Goal: Task Accomplishment & Management: Complete application form

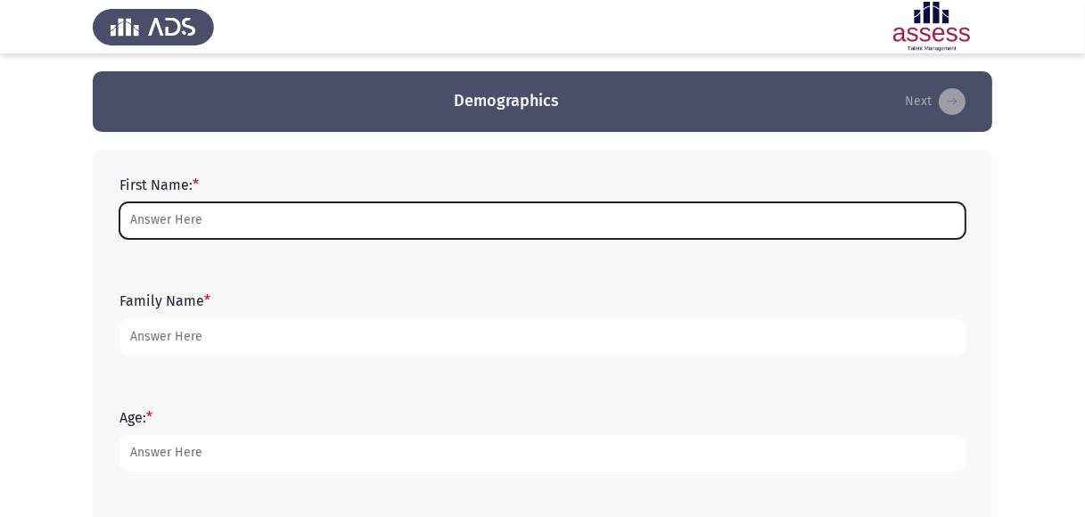
click at [262, 223] on input "First Name: *" at bounding box center [542, 220] width 846 height 37
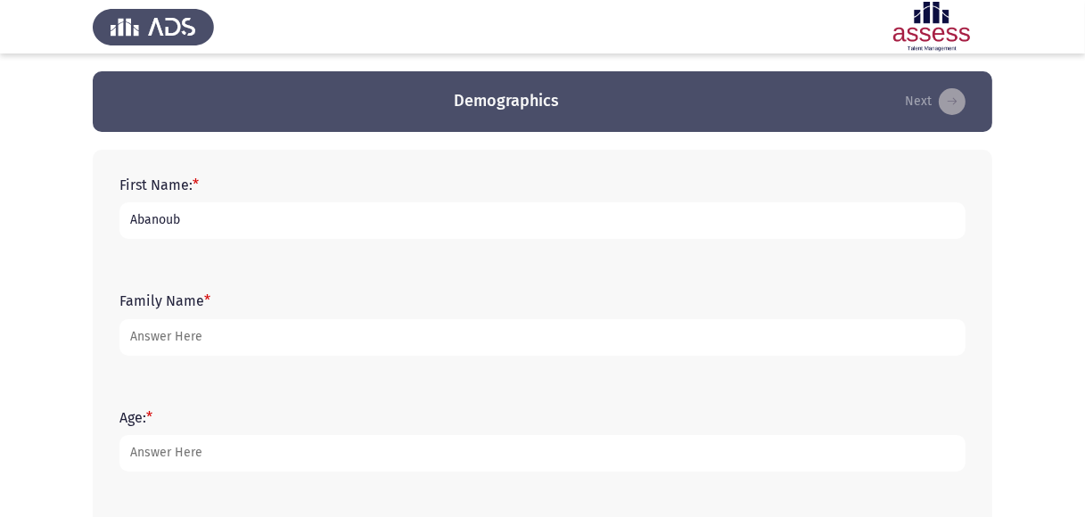
type input "Abanoub"
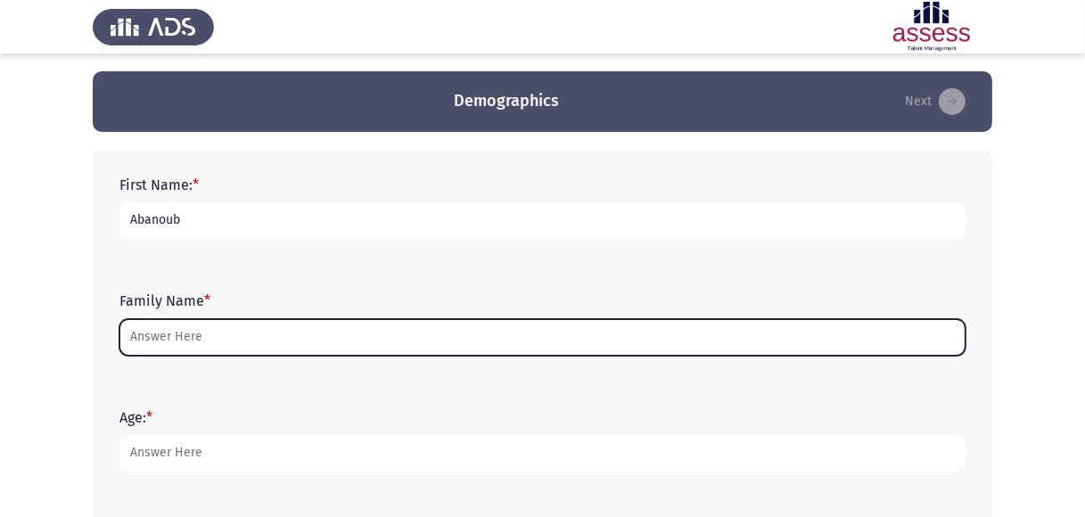
click at [134, 339] on input "Family Name *" at bounding box center [542, 337] width 846 height 37
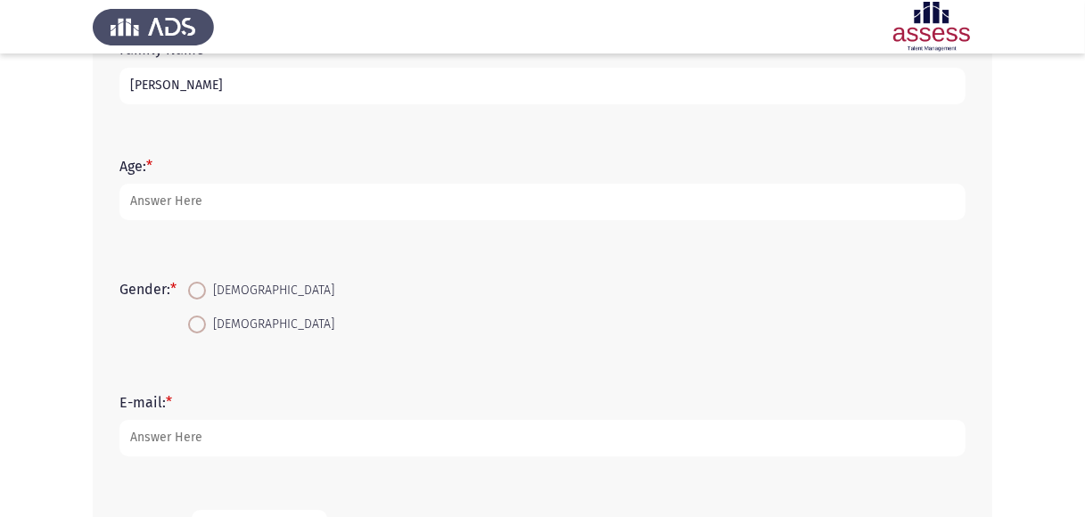
scroll to position [257, 0]
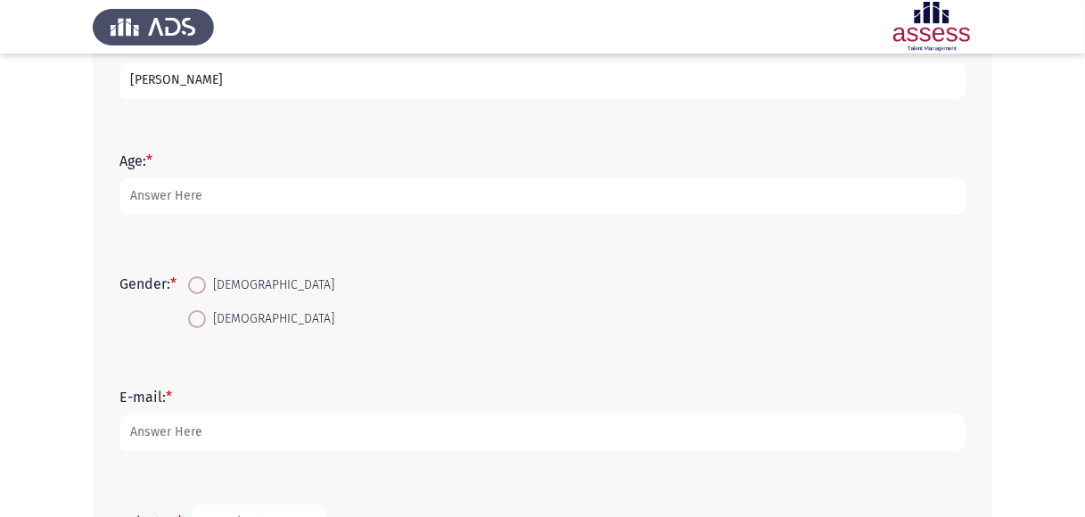
type input "[PERSON_NAME]"
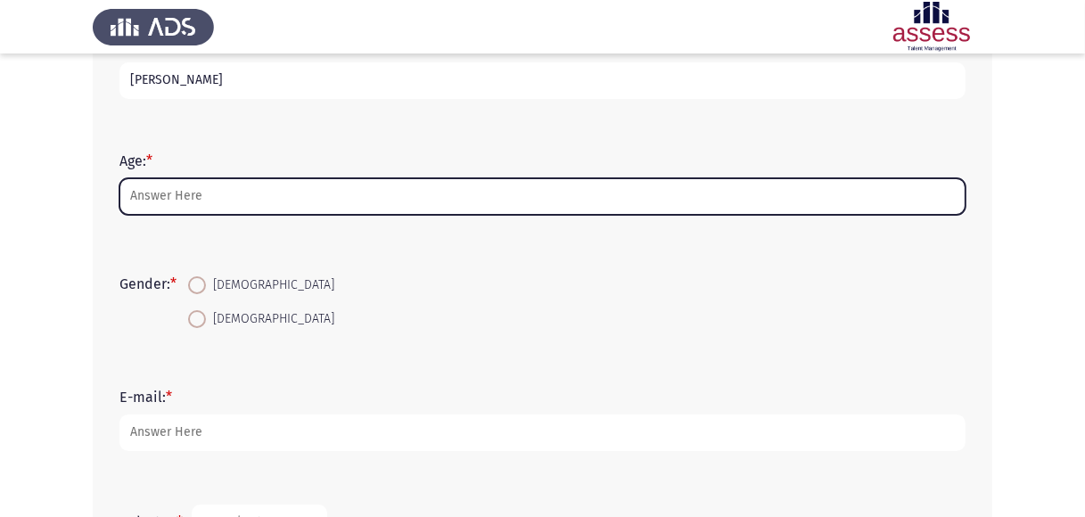
click at [296, 198] on input "Age: *" at bounding box center [542, 196] width 846 height 37
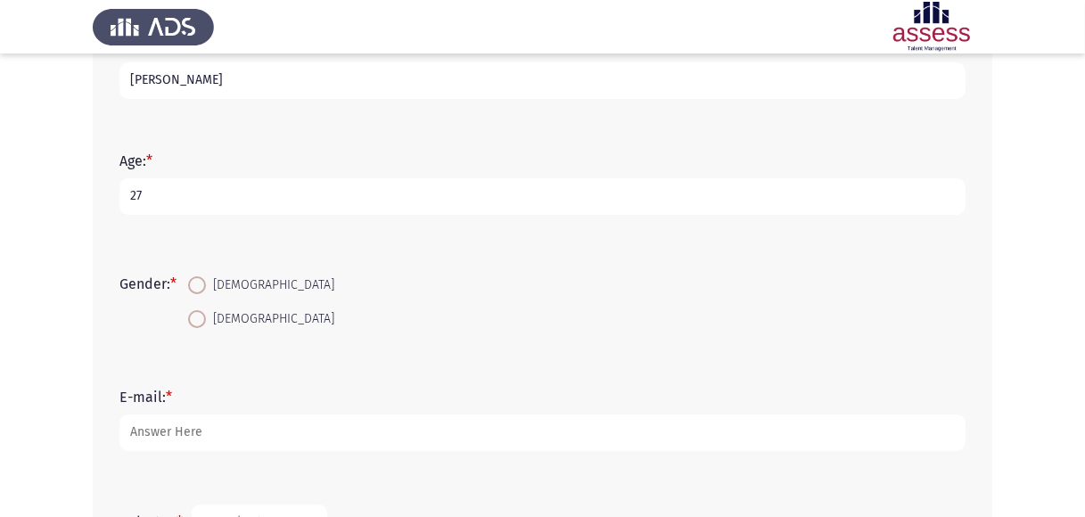
type input "27"
click at [192, 284] on span at bounding box center [197, 285] width 18 height 18
click at [192, 284] on input "[DEMOGRAPHIC_DATA]" at bounding box center [197, 285] width 18 height 18
radio input "true"
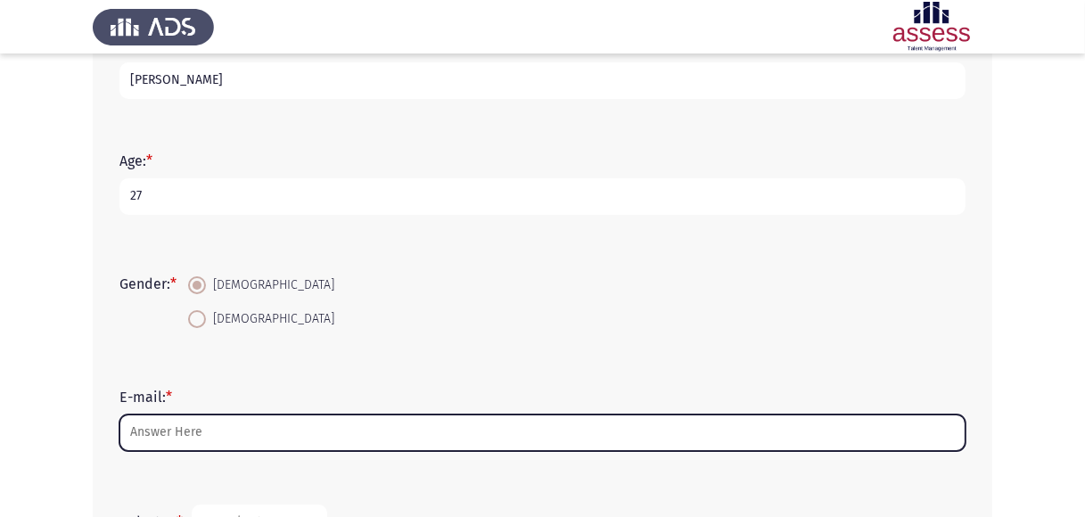
click at [195, 427] on input "E-mail: *" at bounding box center [542, 432] width 846 height 37
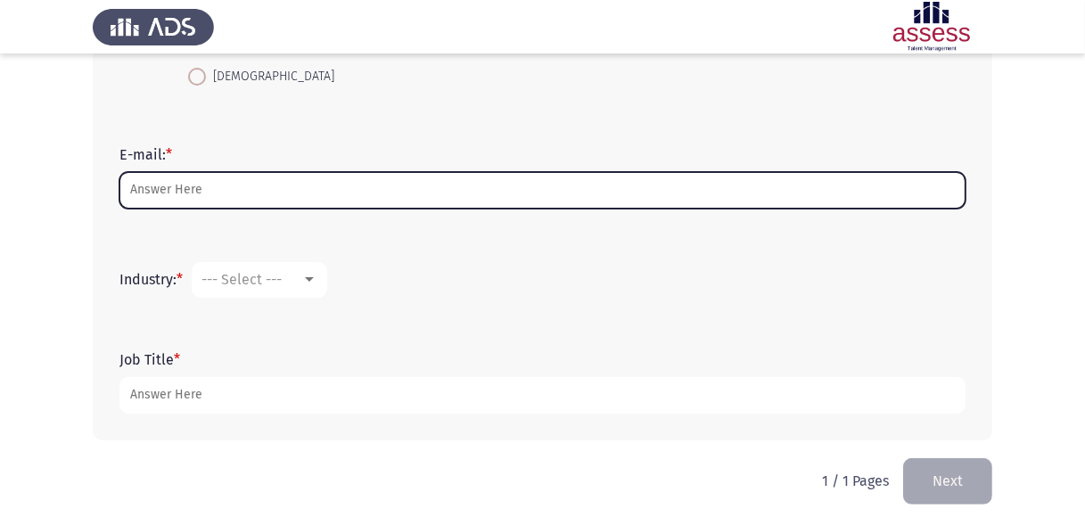
scroll to position [511, 0]
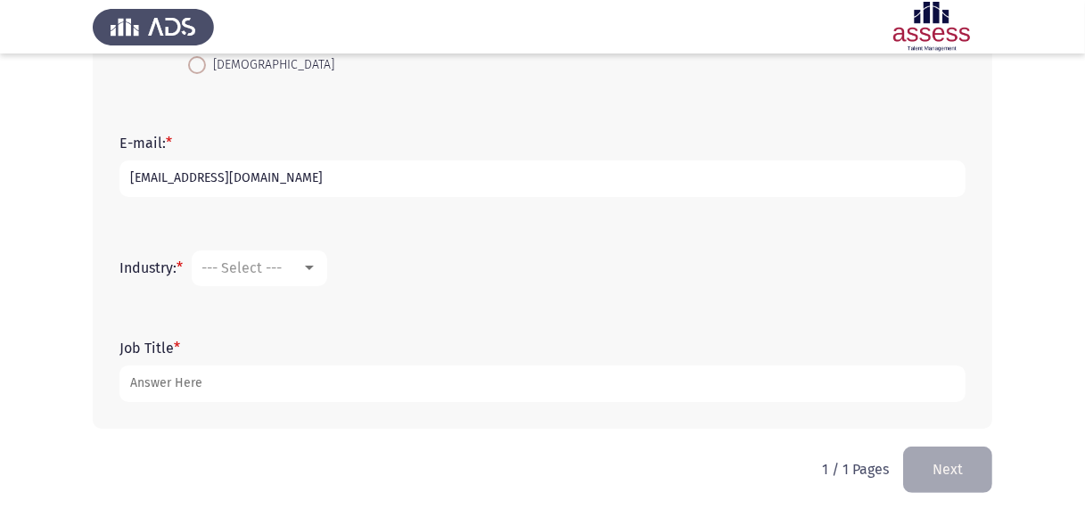
type input "[EMAIL_ADDRESS][DOMAIN_NAME]"
click at [315, 263] on div at bounding box center [309, 268] width 16 height 14
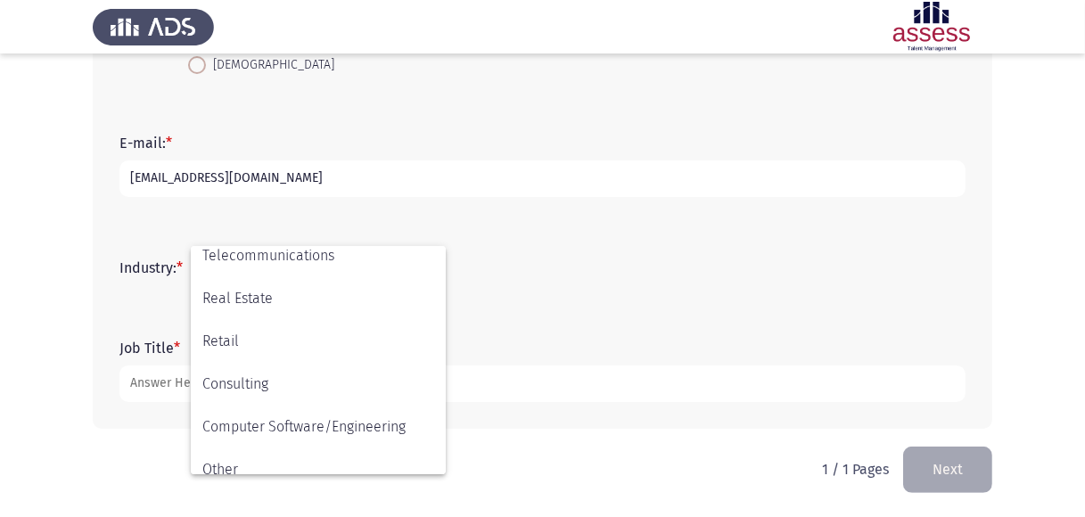
scroll to position [584, 0]
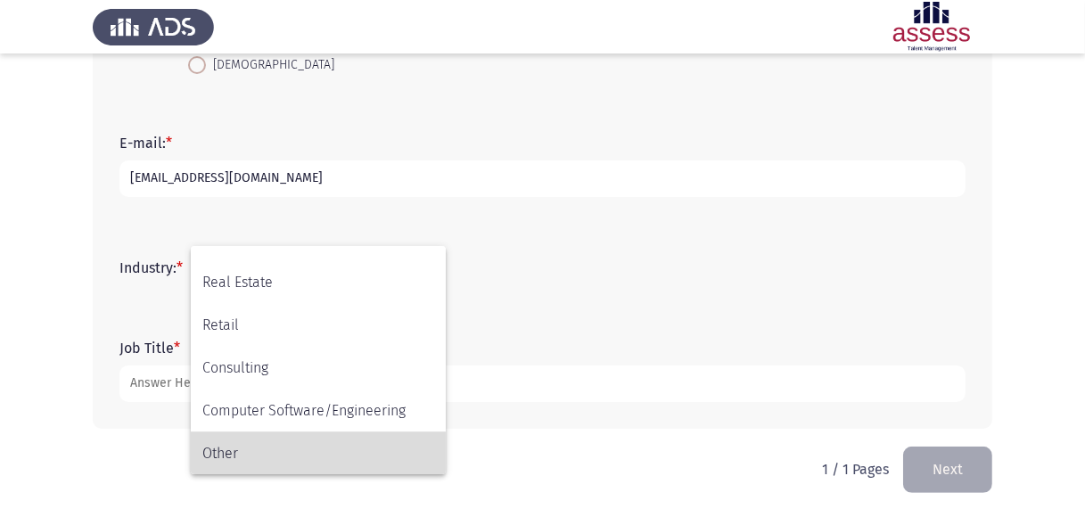
click at [236, 451] on span "Other" at bounding box center [318, 453] width 232 height 43
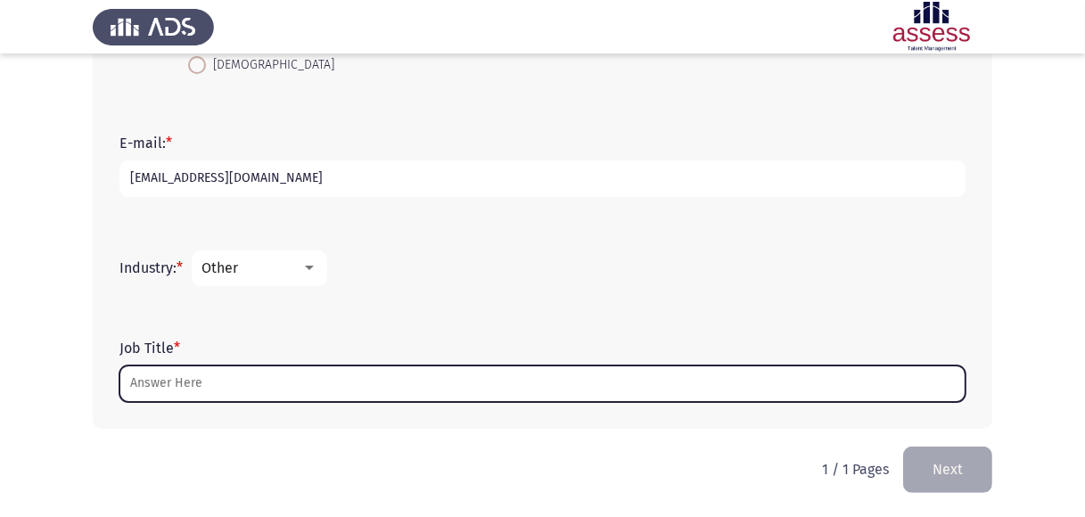
click at [270, 390] on input "Job Title *" at bounding box center [542, 383] width 846 height 37
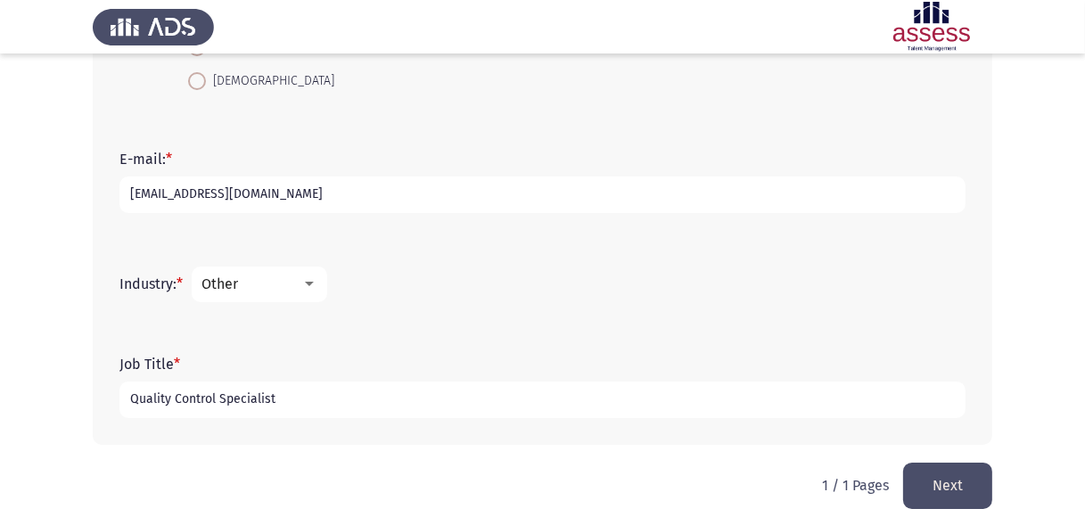
scroll to position [511, 0]
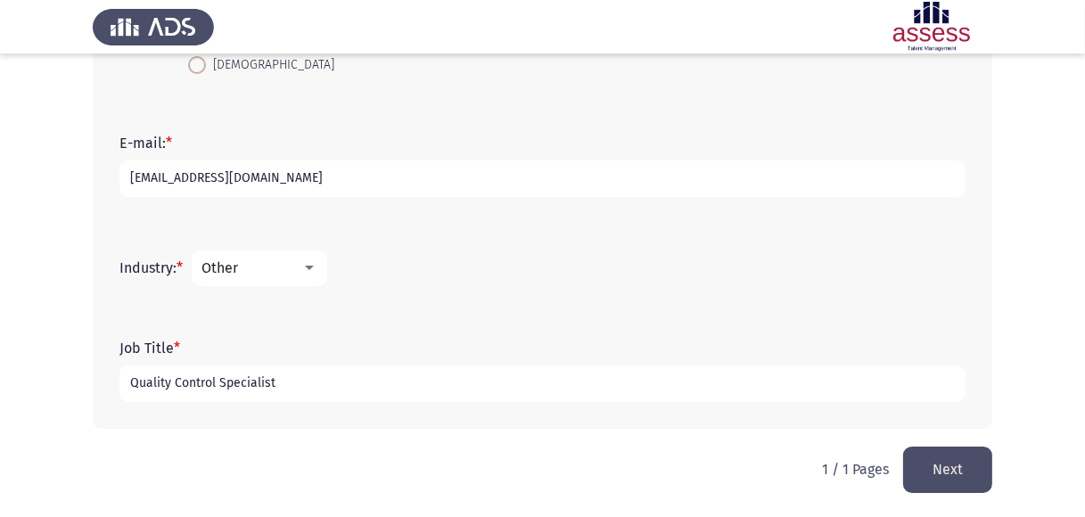
type input "Quality Control Specialist"
click at [955, 465] on button "Next" at bounding box center [947, 468] width 89 height 45
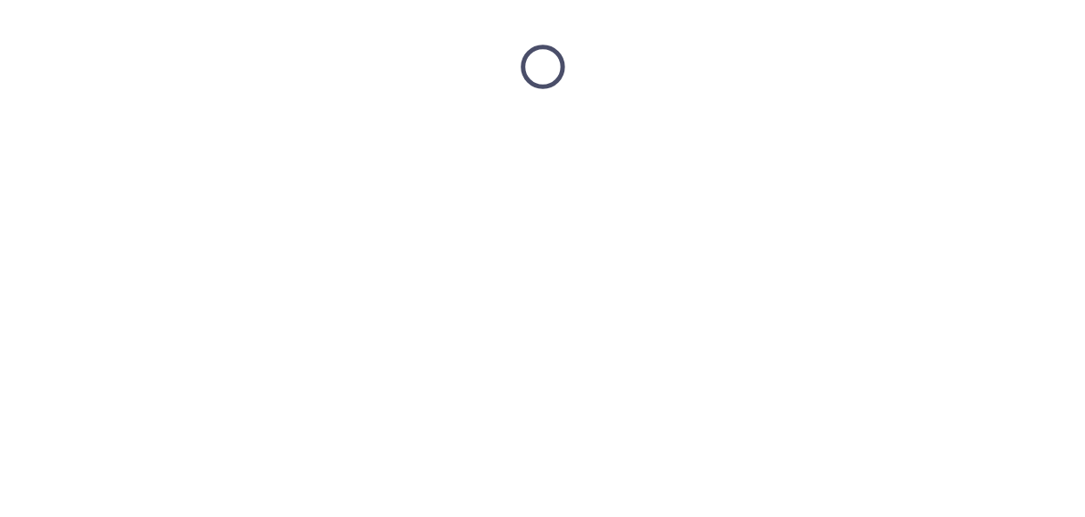
scroll to position [0, 0]
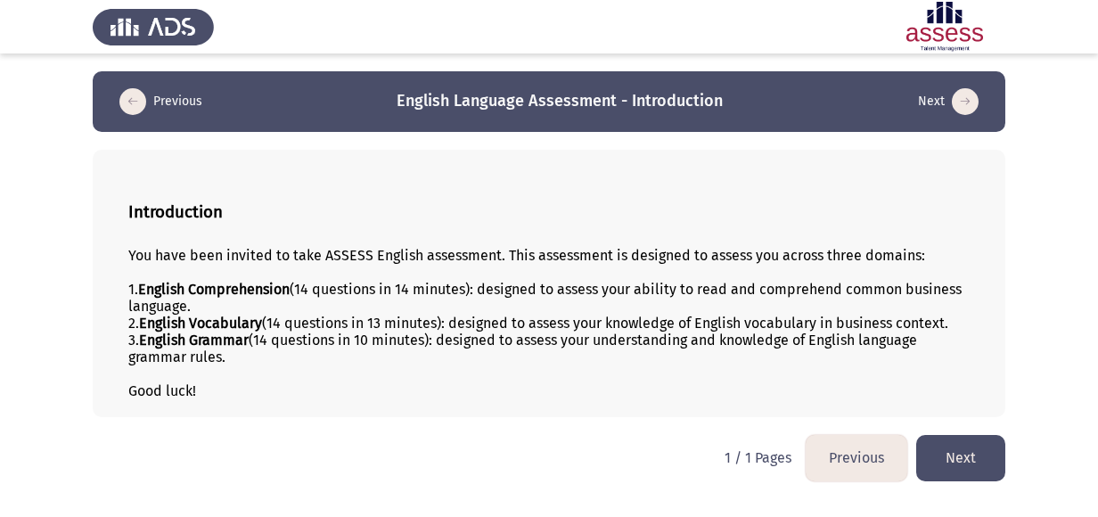
click at [957, 464] on button "Next" at bounding box center [960, 457] width 89 height 45
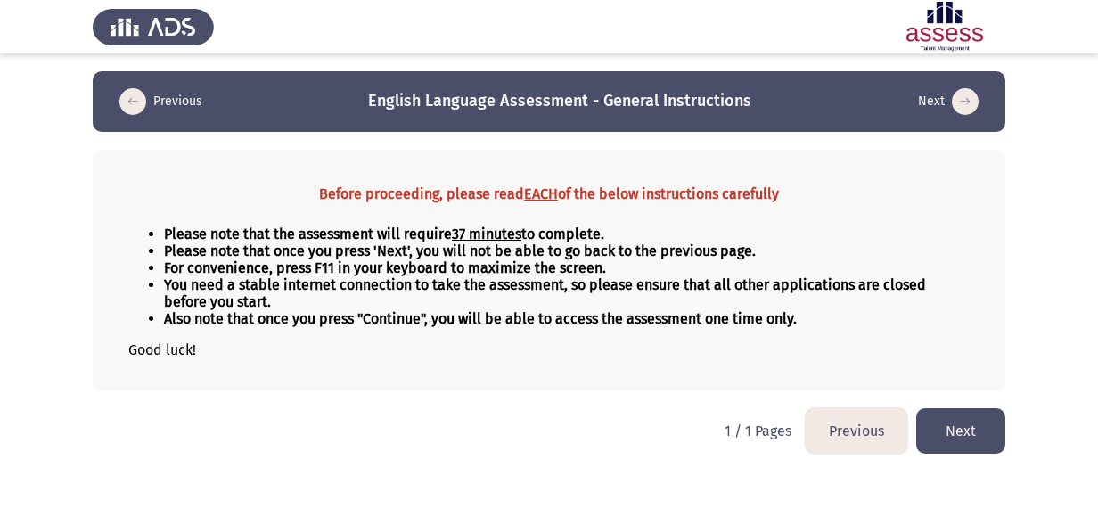
click at [959, 436] on button "Next" at bounding box center [960, 430] width 89 height 45
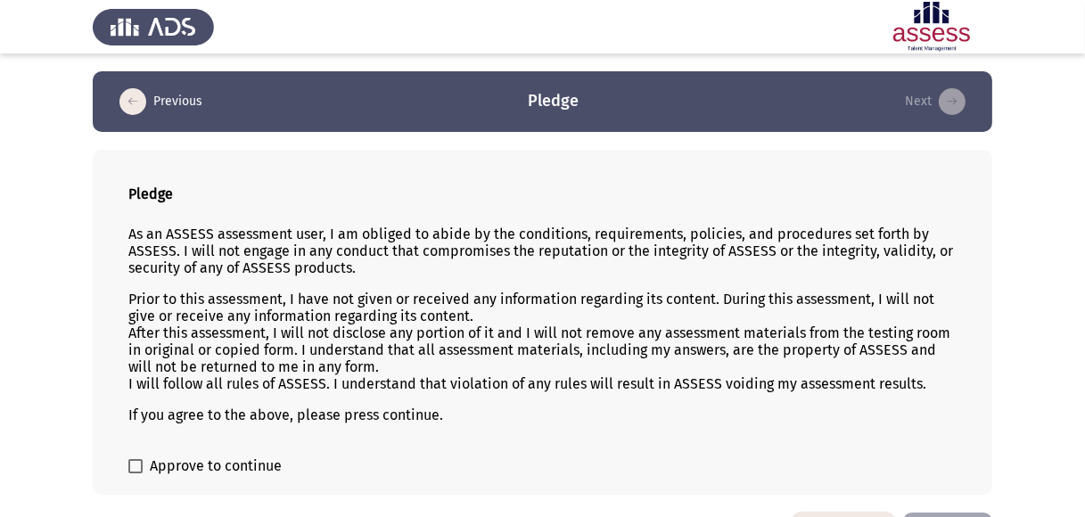
scroll to position [62, 0]
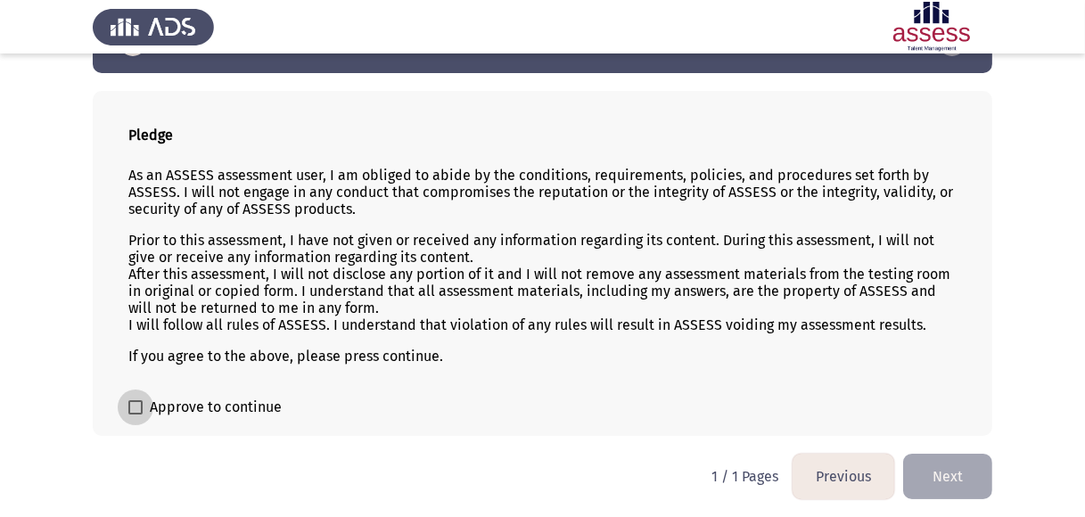
click at [133, 404] on span at bounding box center [135, 407] width 14 height 14
click at [135, 414] on input "Approve to continue" at bounding box center [135, 414] width 1 height 1
checkbox input "true"
click at [948, 477] on button "Next" at bounding box center [947, 476] width 89 height 45
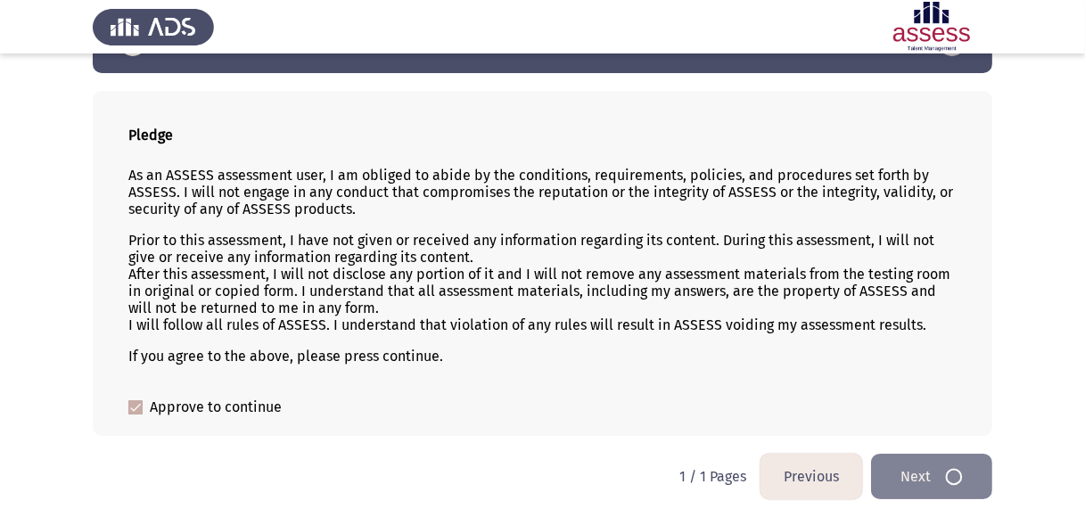
scroll to position [0, 0]
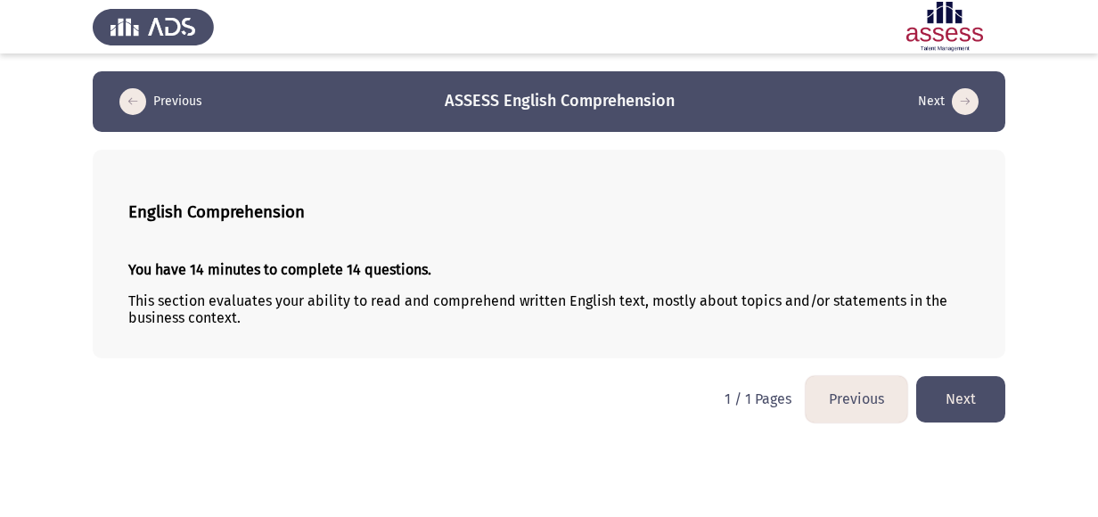
click at [954, 399] on button "Next" at bounding box center [960, 398] width 89 height 45
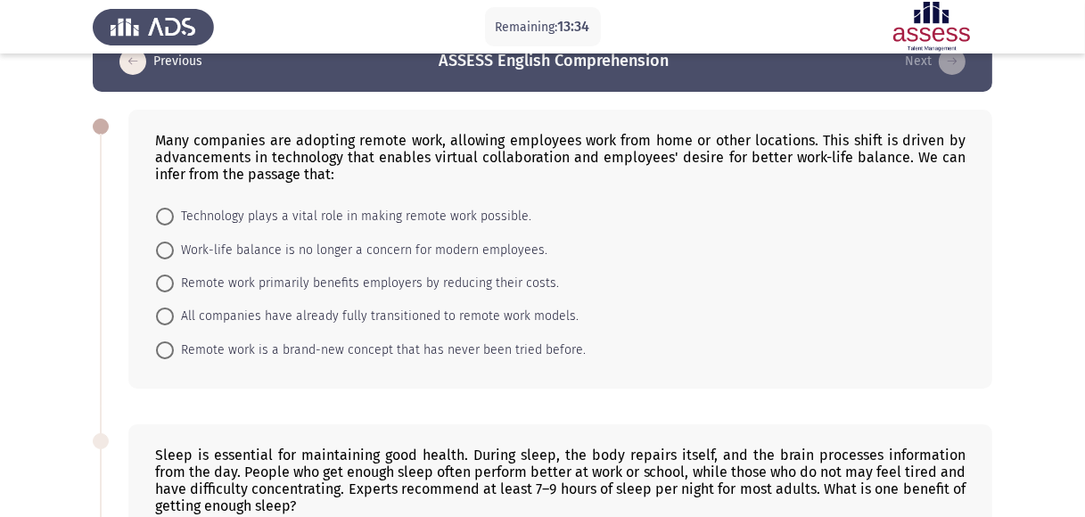
scroll to position [45, 0]
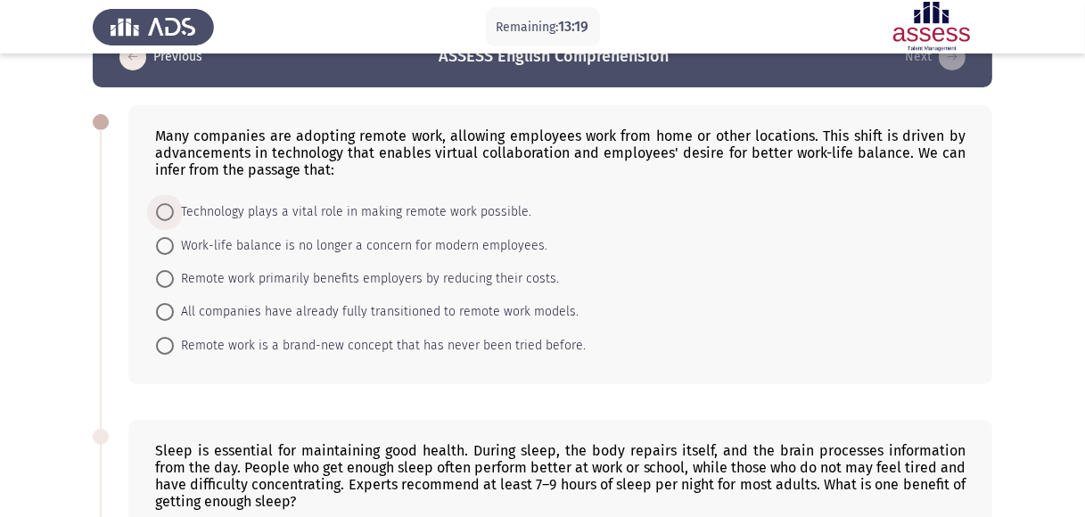
click at [389, 218] on span "Technology plays a vital role in making remote work possible." at bounding box center [352, 211] width 357 height 21
click at [174, 218] on input "Technology plays a vital role in making remote work possible." at bounding box center [165, 212] width 18 height 18
radio input "true"
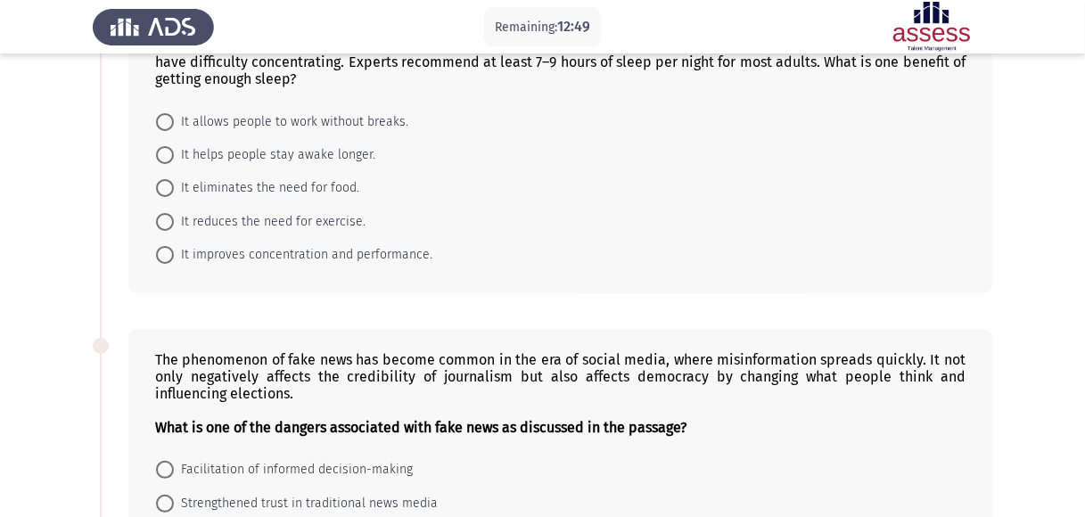
scroll to position [471, 0]
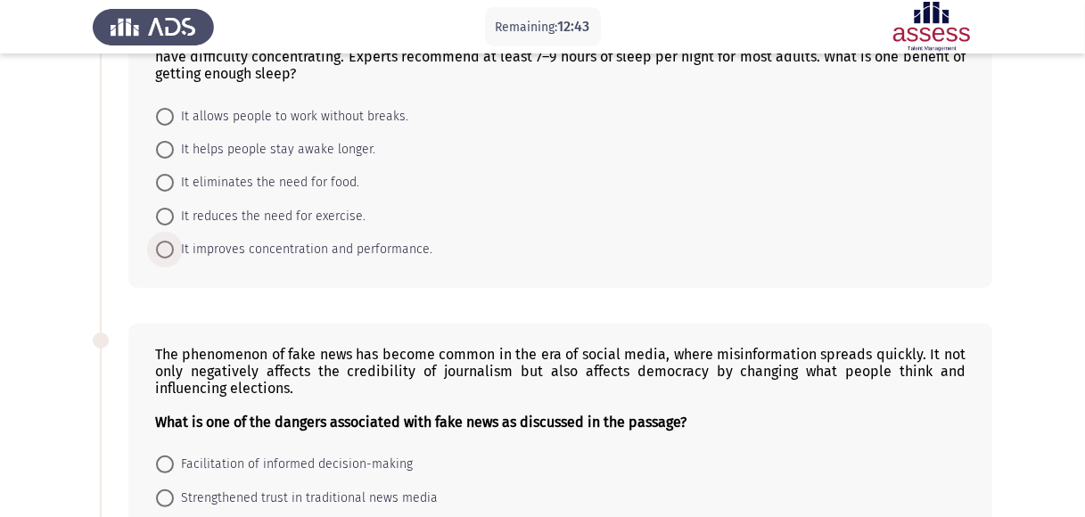
click at [338, 253] on span "It improves concentration and performance." at bounding box center [303, 249] width 258 height 21
click at [174, 253] on input "It improves concentration and performance." at bounding box center [165, 250] width 18 height 18
radio input "true"
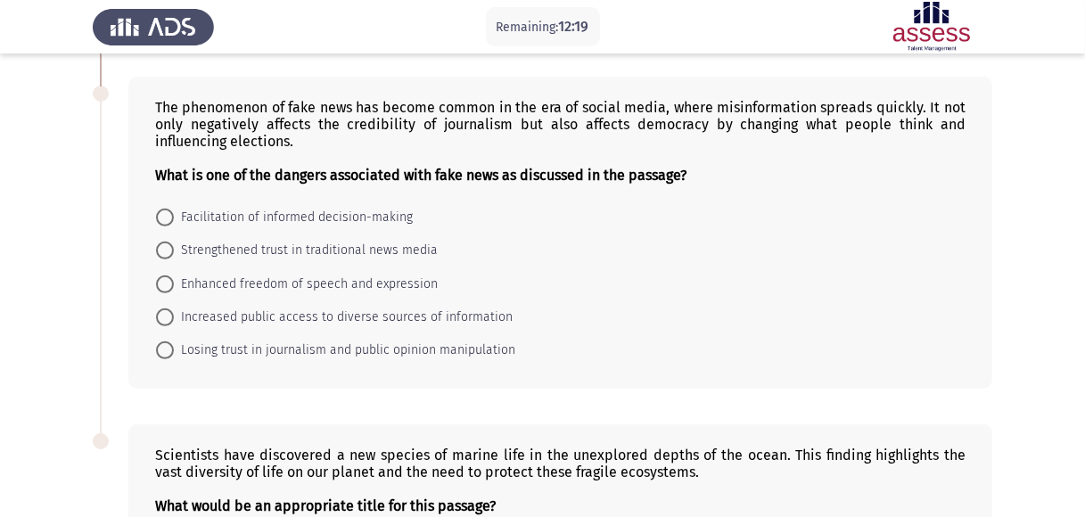
scroll to position [721, 0]
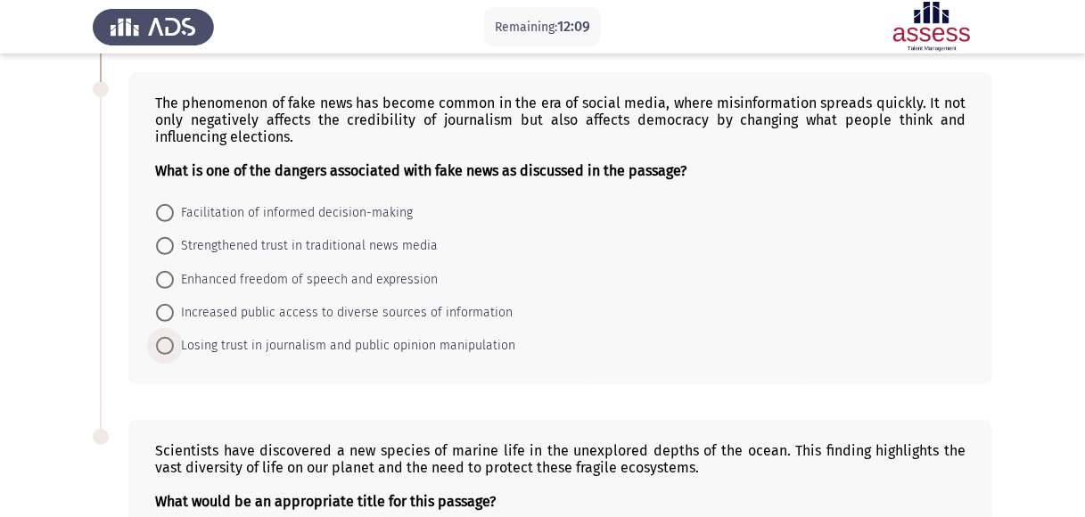
click at [409, 348] on span "Losing trust in journalism and public opinion manipulation" at bounding box center [344, 345] width 341 height 21
click at [174, 348] on input "Losing trust in journalism and public opinion manipulation" at bounding box center [165, 346] width 18 height 18
radio input "true"
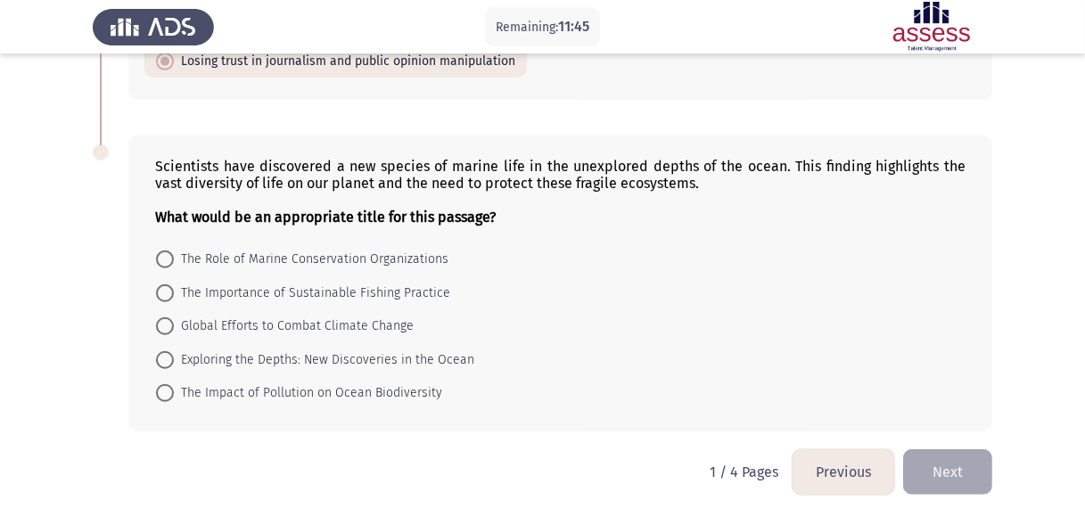
scroll to position [1010, 0]
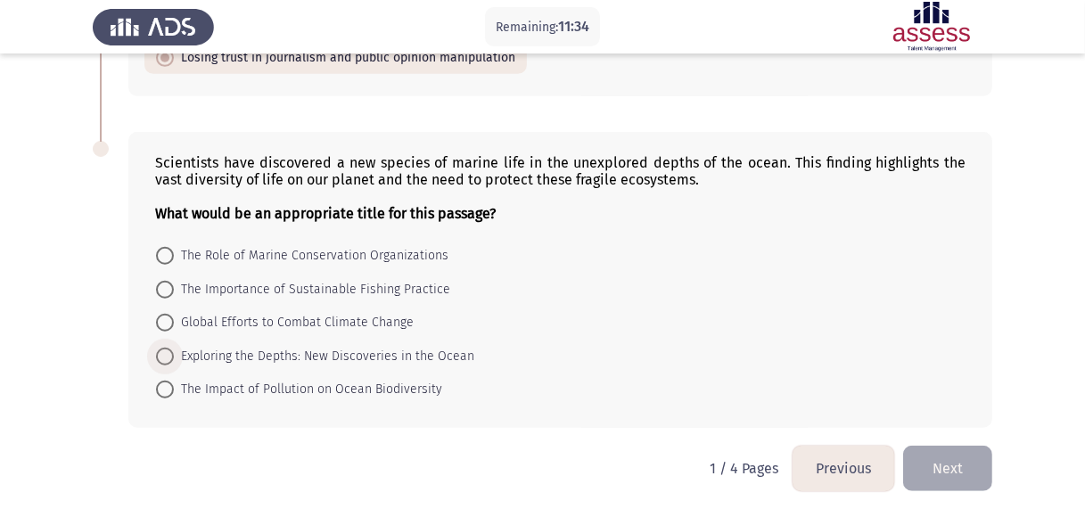
click at [329, 358] on span "Exploring the Depths: New Discoveries in the Ocean" at bounding box center [324, 356] width 300 height 21
click at [174, 358] on input "Exploring the Depths: New Discoveries in the Ocean" at bounding box center [165, 357] width 18 height 18
radio input "true"
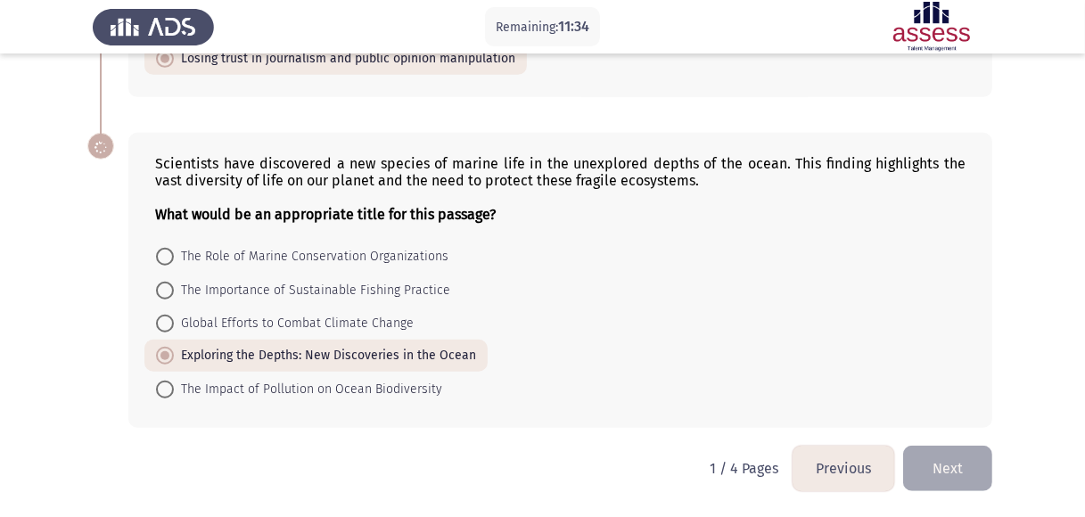
scroll to position [1009, 0]
click at [943, 472] on button "Next" at bounding box center [947, 468] width 89 height 45
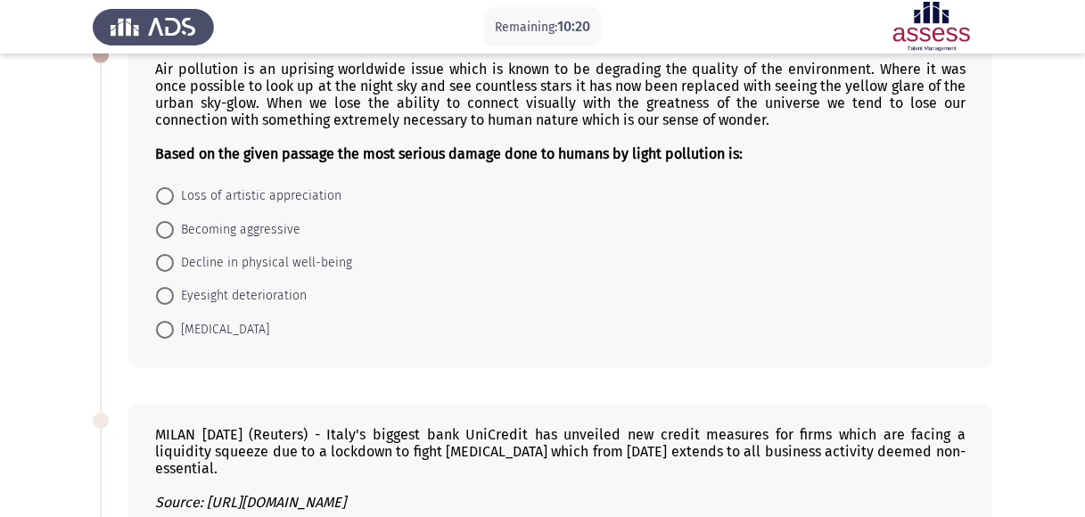
scroll to position [114, 0]
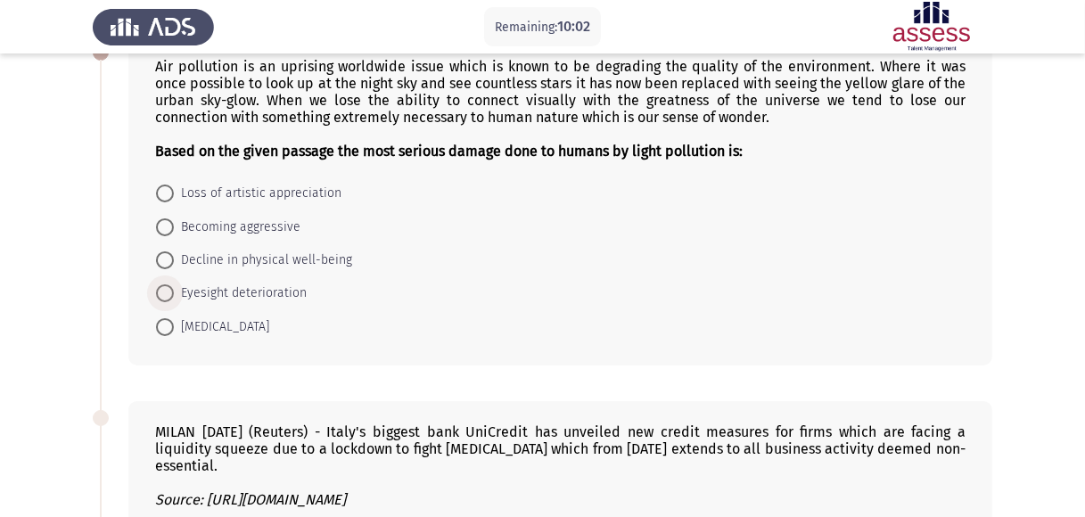
click at [258, 295] on span "Eyesight deterioration" at bounding box center [240, 292] width 133 height 21
click at [174, 295] on input "Eyesight deterioration" at bounding box center [165, 293] width 18 height 18
radio input "true"
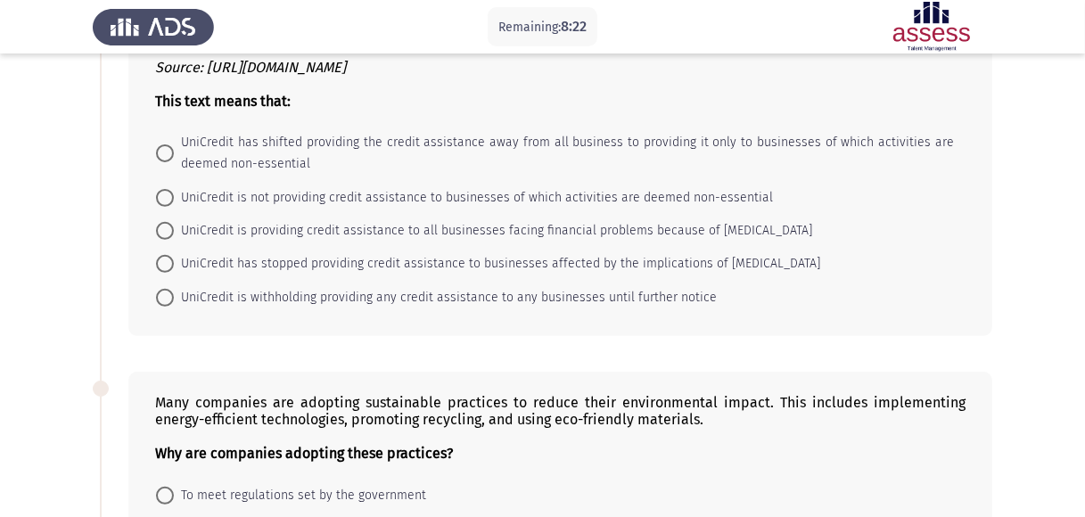
scroll to position [550, 0]
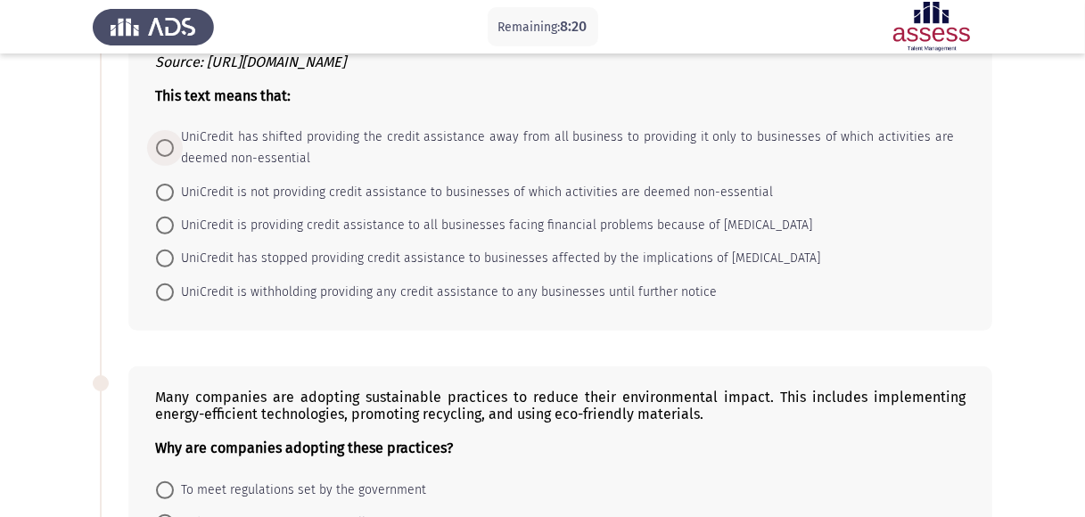
click at [416, 146] on span "UniCredit has shifted providing the credit assistance away from all business to…" at bounding box center [564, 148] width 780 height 43
click at [174, 146] on input "UniCredit has shifted providing the credit assistance away from all business to…" at bounding box center [165, 148] width 18 height 18
radio input "true"
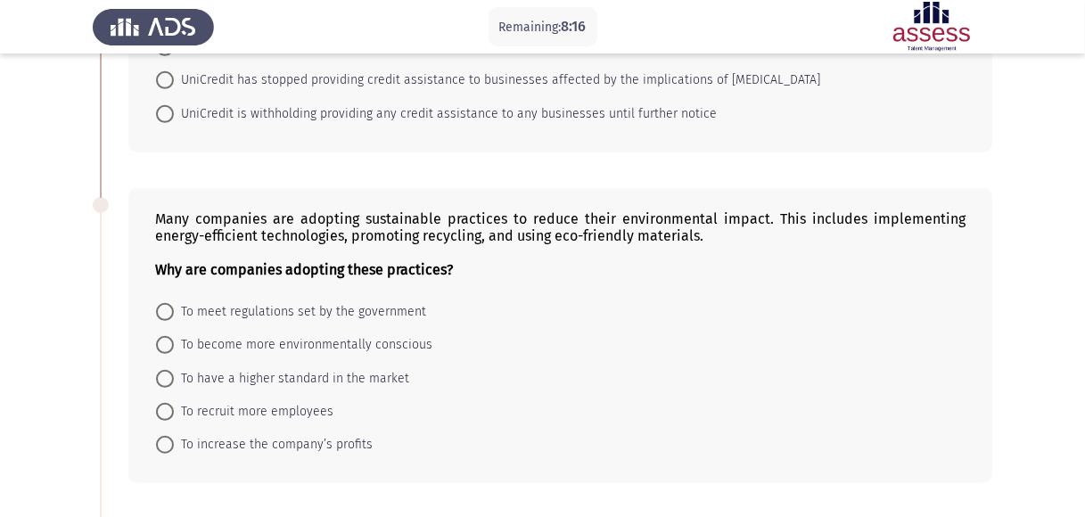
scroll to position [729, 0]
click at [318, 345] on span "To become more environmentally conscious" at bounding box center [303, 343] width 258 height 21
click at [174, 345] on input "To become more environmentally conscious" at bounding box center [165, 344] width 18 height 18
radio input "true"
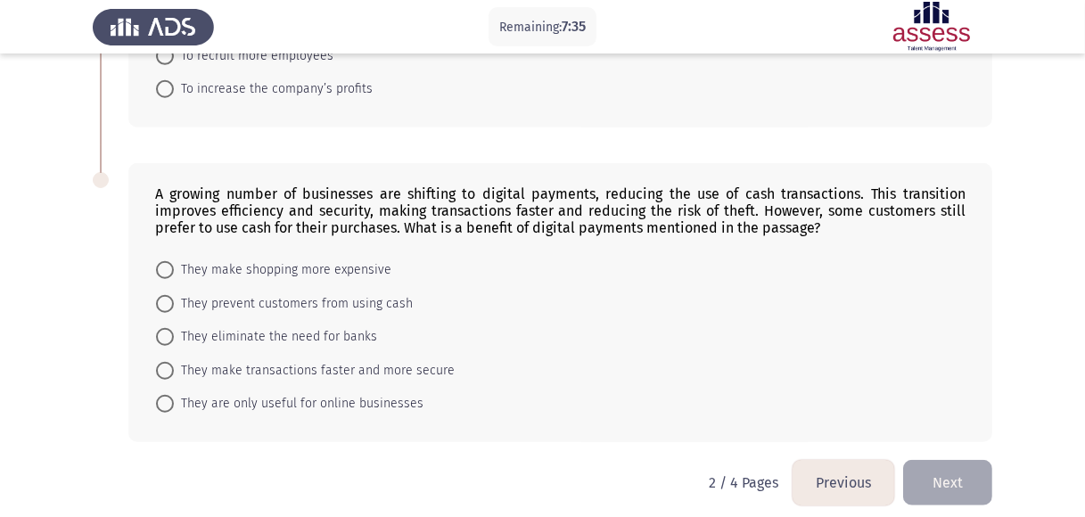
scroll to position [1085, 0]
click at [306, 374] on span "They make transactions faster and more secure" at bounding box center [314, 368] width 281 height 21
click at [174, 374] on input "They make transactions faster and more secure" at bounding box center [165, 369] width 18 height 18
radio input "true"
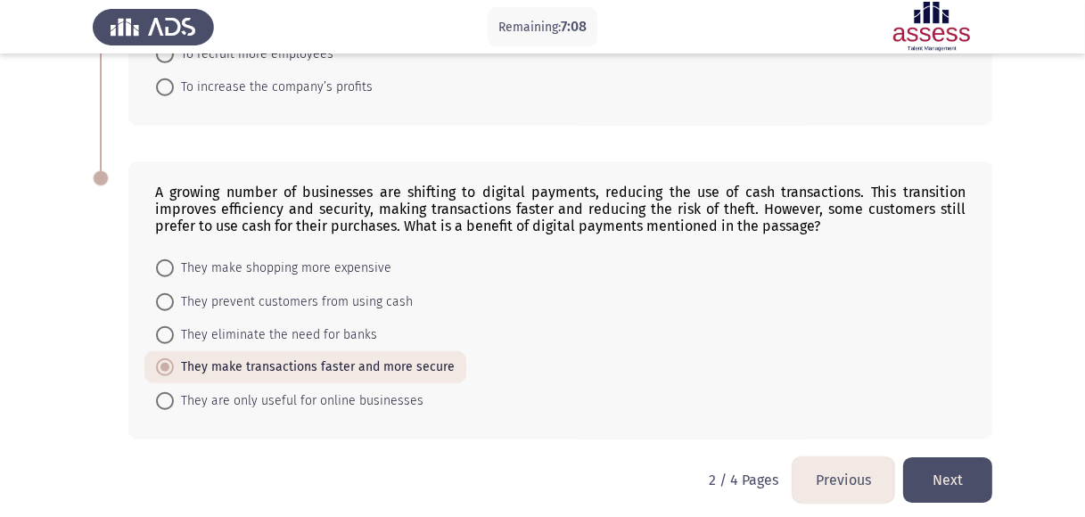
click at [962, 477] on button "Next" at bounding box center [947, 479] width 89 height 45
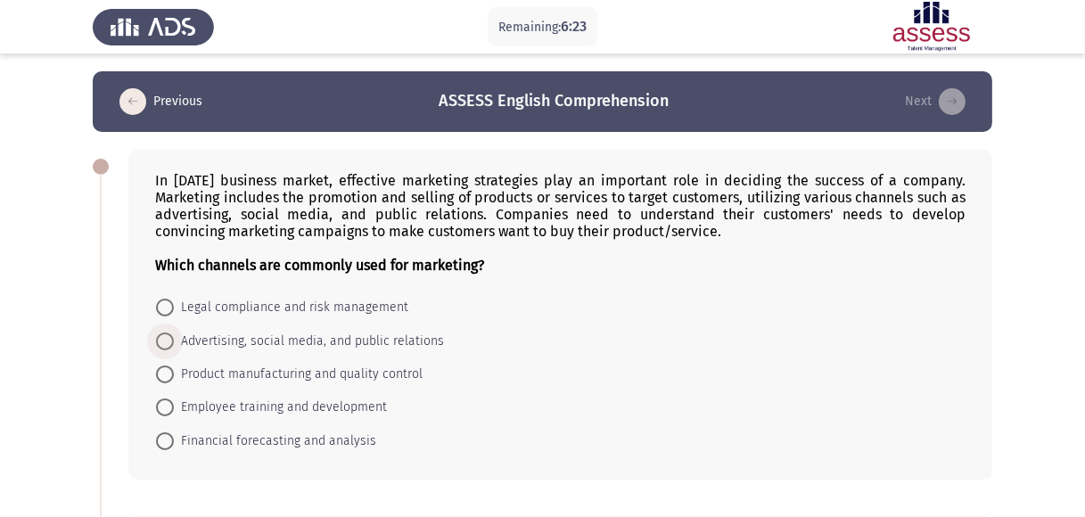
click at [319, 342] on span "Advertising, social media, and public relations" at bounding box center [309, 341] width 270 height 21
click at [174, 342] on input "Advertising, social media, and public relations" at bounding box center [165, 341] width 18 height 18
radio input "true"
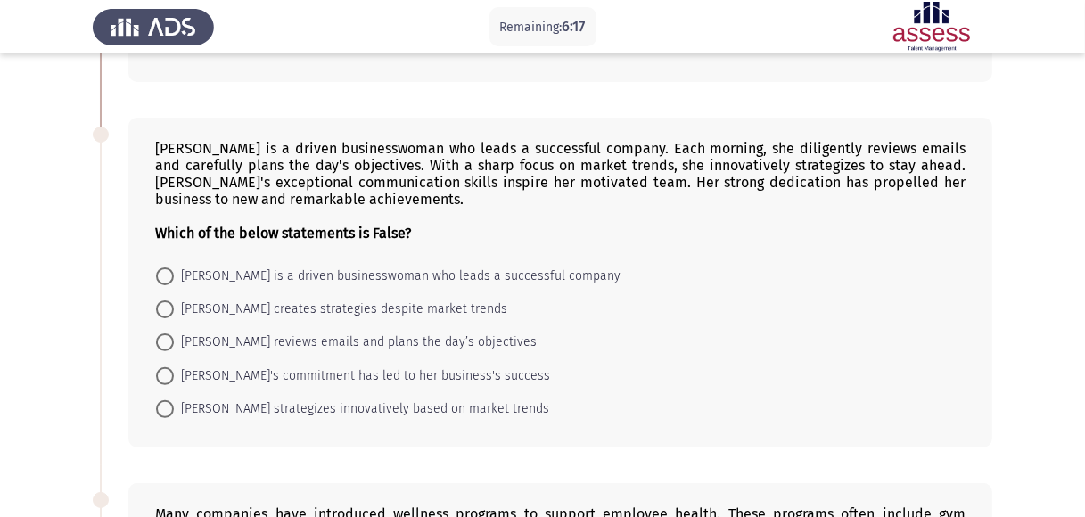
scroll to position [405, 0]
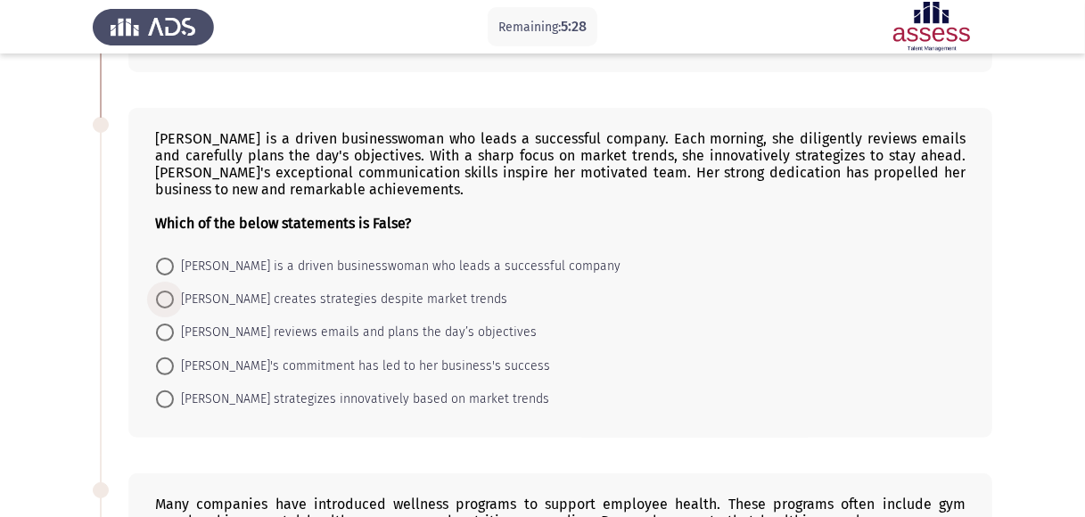
click at [337, 303] on span "[PERSON_NAME] creates strategies despite market trends" at bounding box center [340, 299] width 333 height 21
click at [174, 303] on input "[PERSON_NAME] creates strategies despite market trends" at bounding box center [165, 300] width 18 height 18
radio input "true"
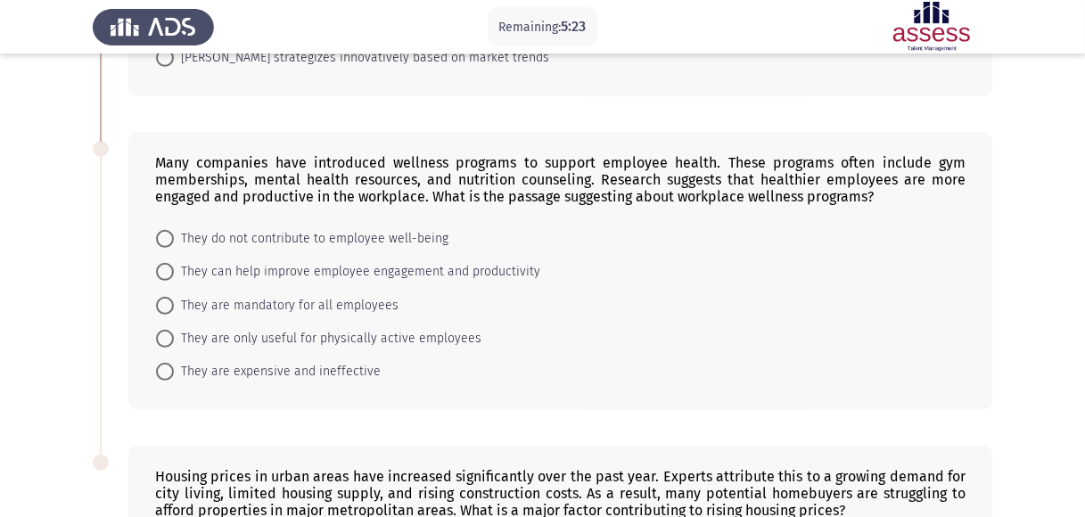
scroll to position [747, 0]
click at [394, 277] on span "They can help improve employee engagement and productivity" at bounding box center [357, 270] width 366 height 21
click at [174, 277] on input "They can help improve employee engagement and productivity" at bounding box center [165, 271] width 18 height 18
radio input "true"
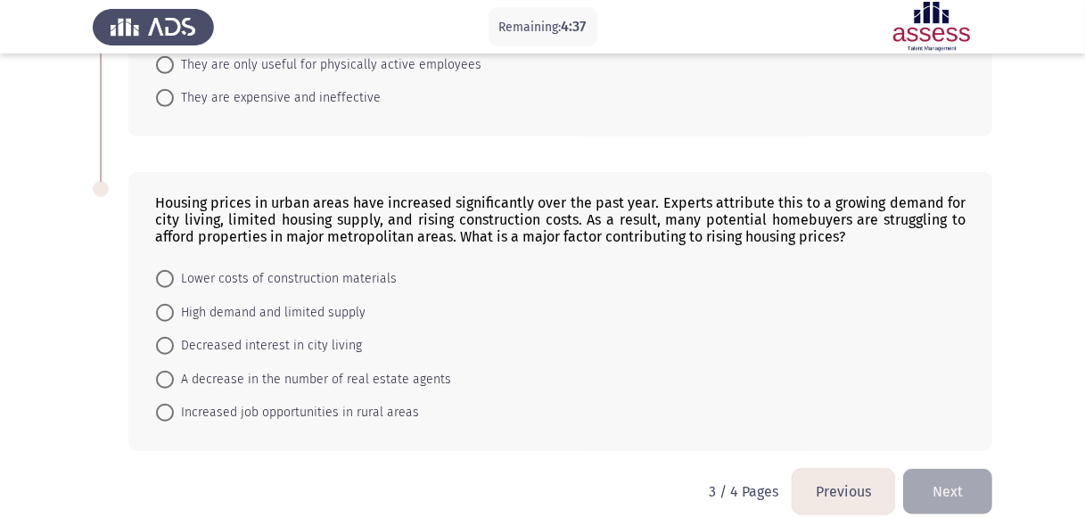
scroll to position [1022, 0]
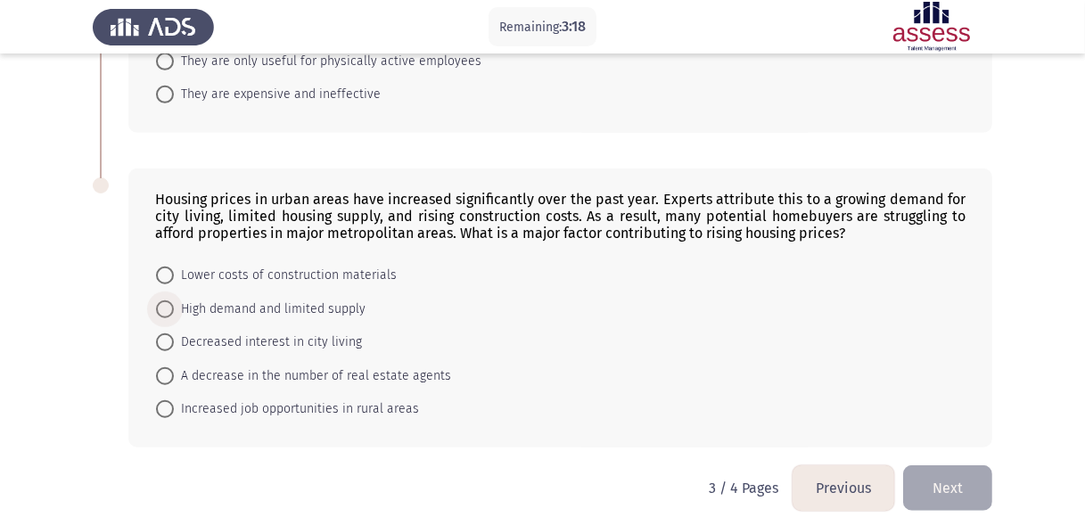
click at [226, 312] on span "High demand and limited supply" at bounding box center [270, 309] width 192 height 21
click at [174, 312] on input "High demand and limited supply" at bounding box center [165, 309] width 18 height 18
radio input "true"
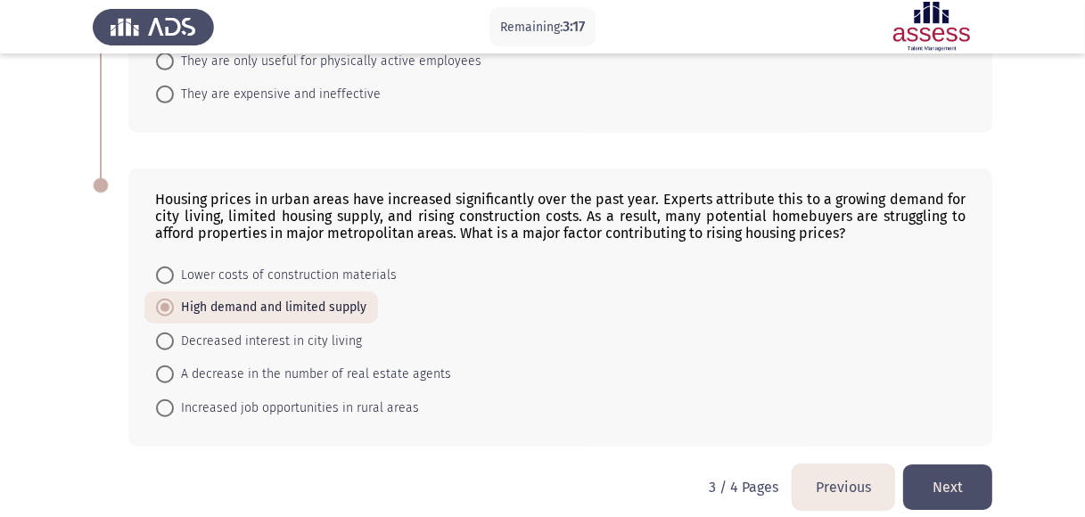
click at [930, 495] on button "Next" at bounding box center [947, 486] width 89 height 45
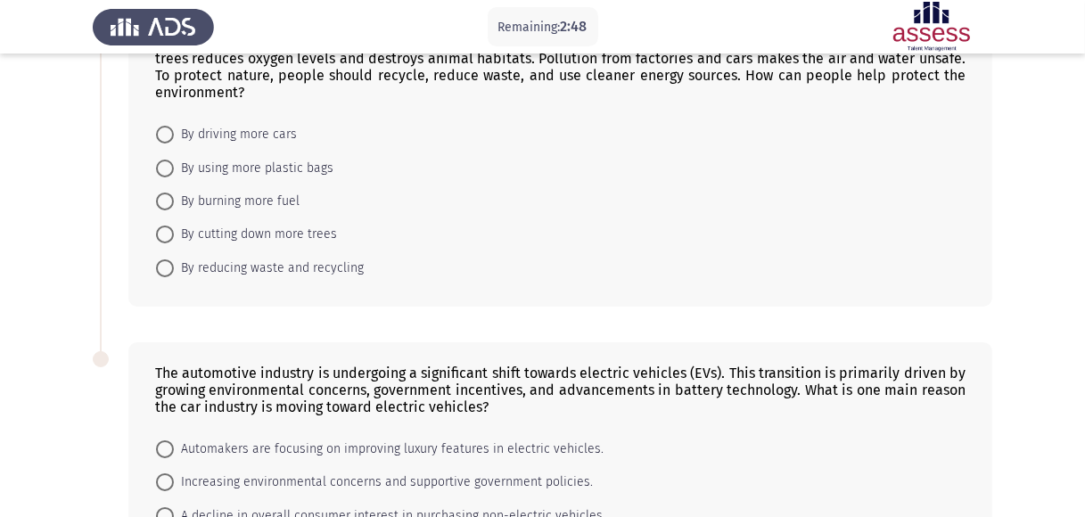
scroll to position [143, 0]
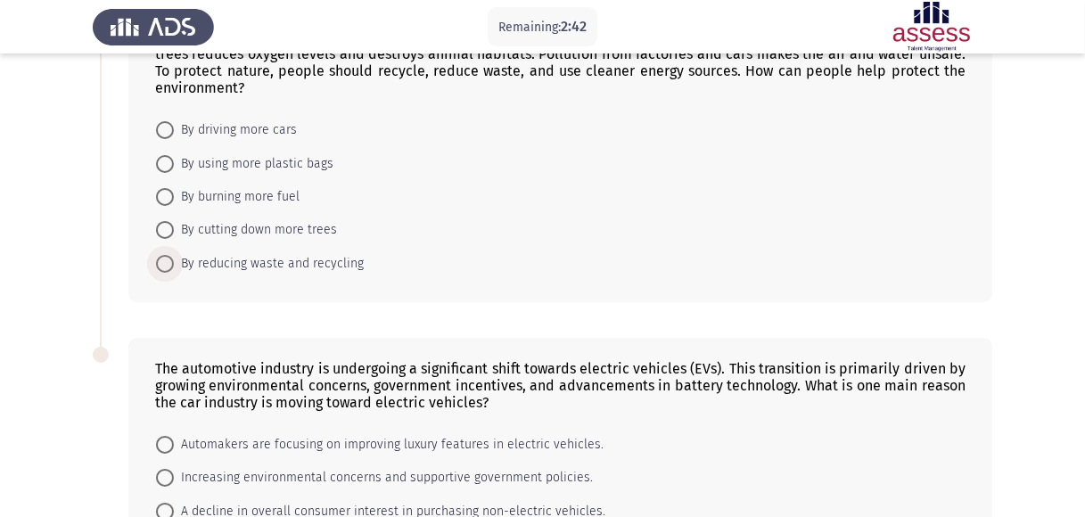
click at [297, 264] on span "By reducing waste and recycling" at bounding box center [269, 263] width 190 height 21
click at [174, 264] on input "By reducing waste and recycling" at bounding box center [165, 264] width 18 height 18
radio input "true"
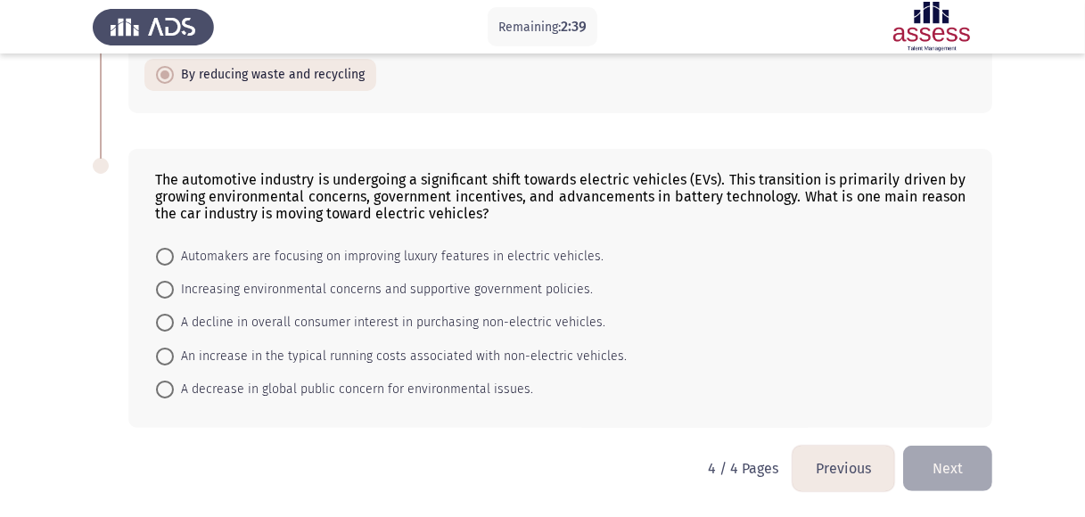
scroll to position [332, 0]
click at [365, 290] on span "Increasing environmental concerns and supportive government policies." at bounding box center [383, 289] width 419 height 21
click at [174, 290] on input "Increasing environmental concerns and supportive government policies." at bounding box center [165, 290] width 18 height 18
radio input "true"
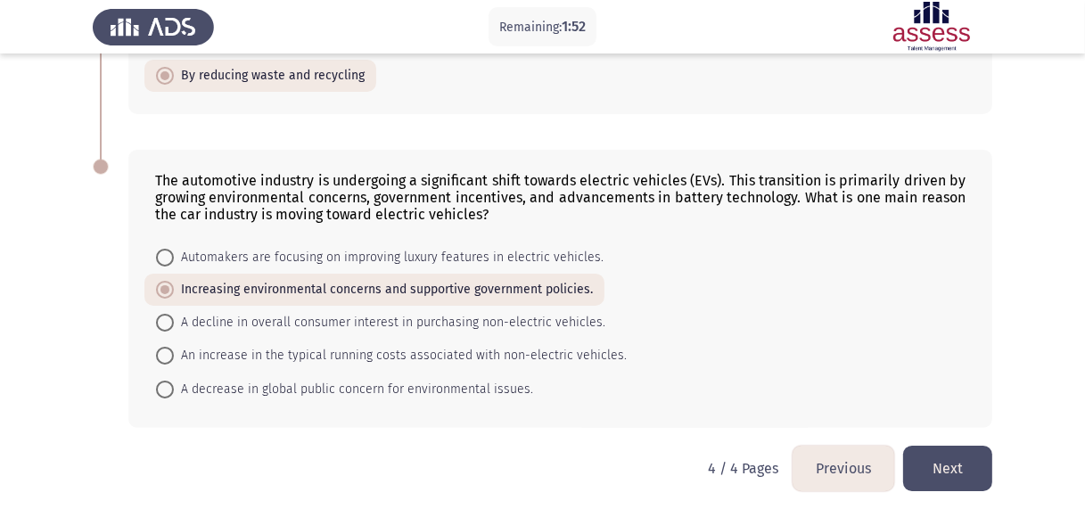
click at [945, 481] on button "Next" at bounding box center [947, 468] width 89 height 45
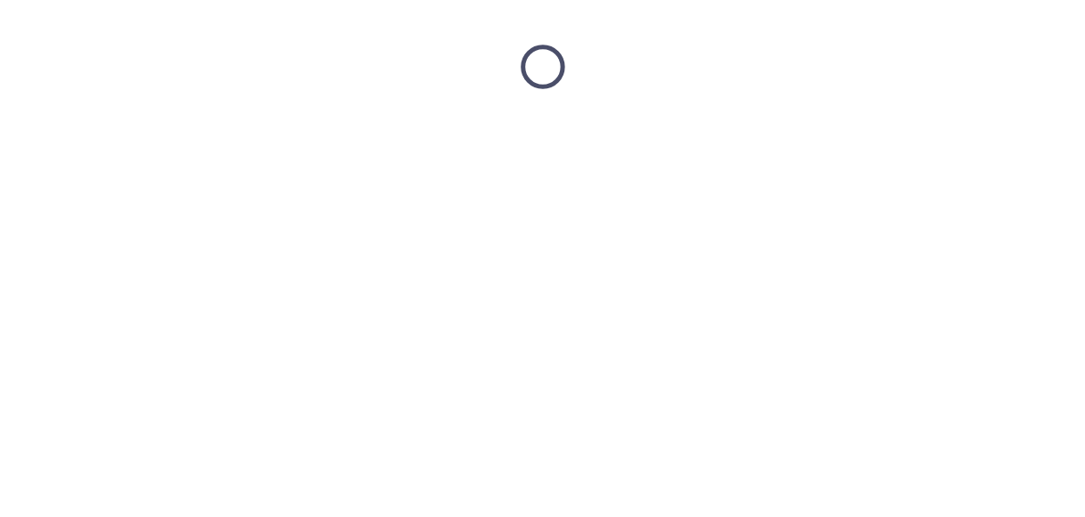
scroll to position [0, 0]
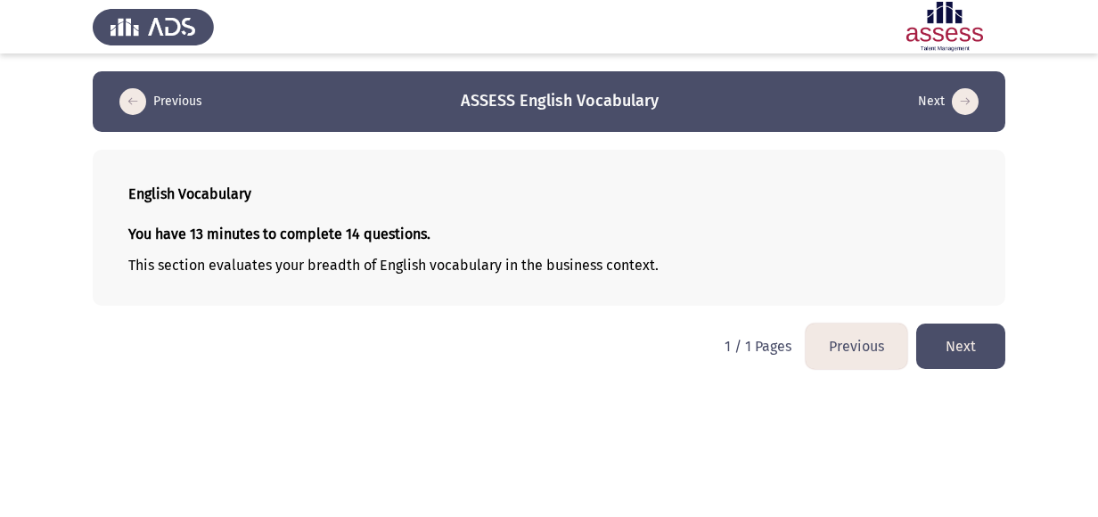
click at [951, 342] on button "Next" at bounding box center [960, 345] width 89 height 45
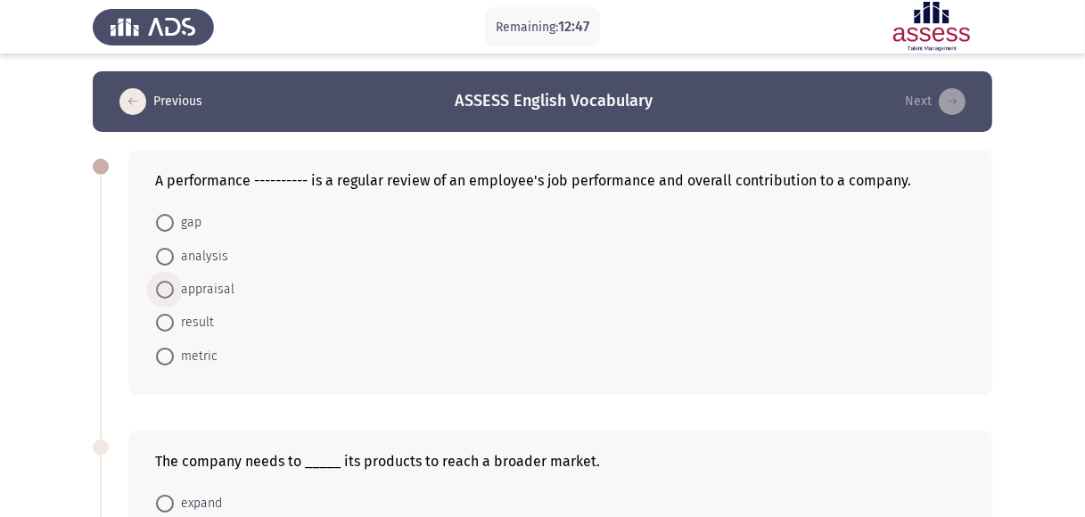
click at [205, 292] on span "appraisal" at bounding box center [204, 289] width 61 height 21
click at [174, 292] on input "appraisal" at bounding box center [165, 290] width 18 height 18
radio input "true"
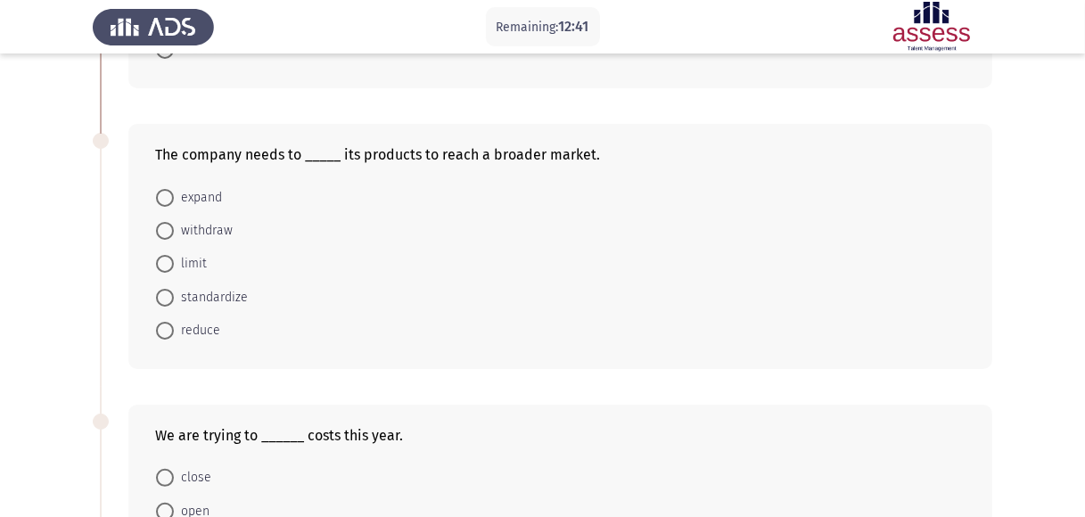
scroll to position [306, 0]
click at [190, 198] on span "expand" at bounding box center [198, 196] width 48 height 21
click at [174, 198] on input "expand" at bounding box center [165, 197] width 18 height 18
radio input "true"
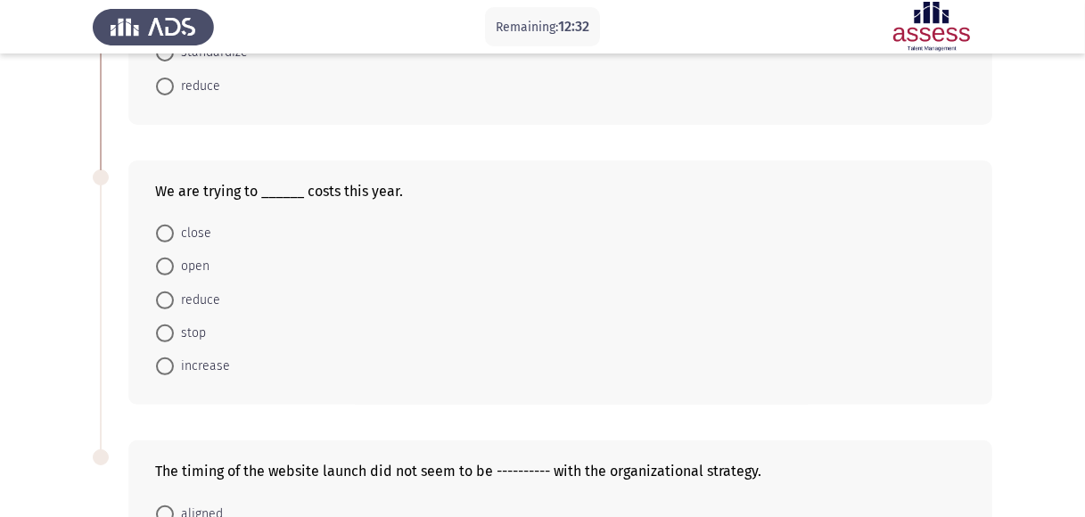
scroll to position [550, 0]
click at [185, 300] on span "reduce" at bounding box center [197, 298] width 46 height 21
click at [174, 300] on input "reduce" at bounding box center [165, 299] width 18 height 18
radio input "true"
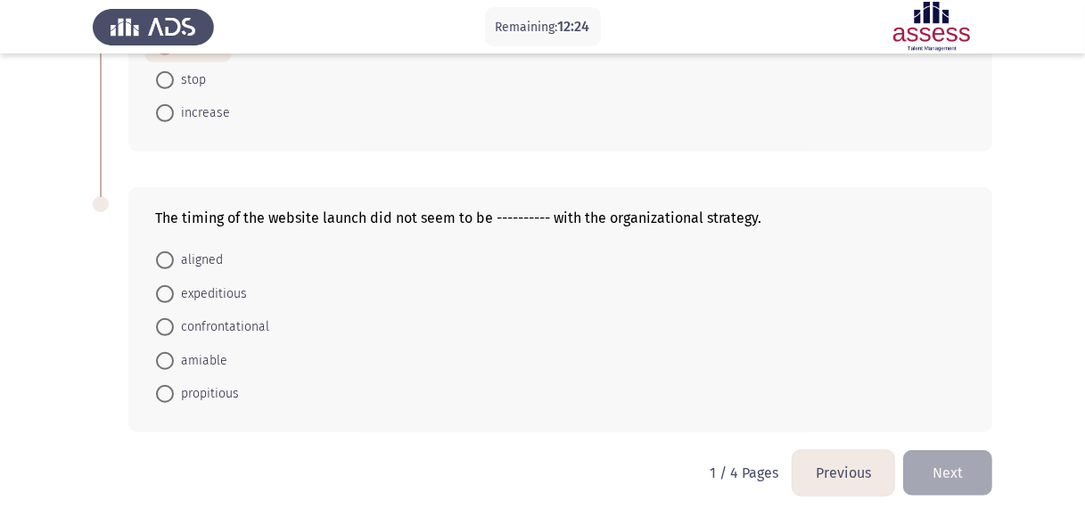
scroll to position [803, 0]
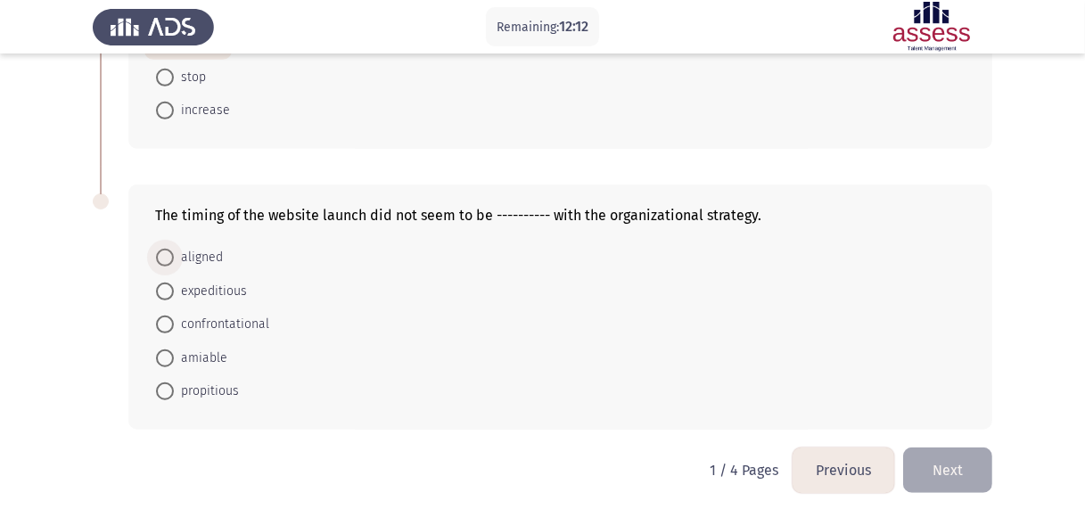
click at [200, 253] on span "aligned" at bounding box center [198, 257] width 49 height 21
click at [174, 253] on input "aligned" at bounding box center [165, 258] width 18 height 18
radio input "true"
click at [946, 465] on button "Next" at bounding box center [947, 469] width 89 height 45
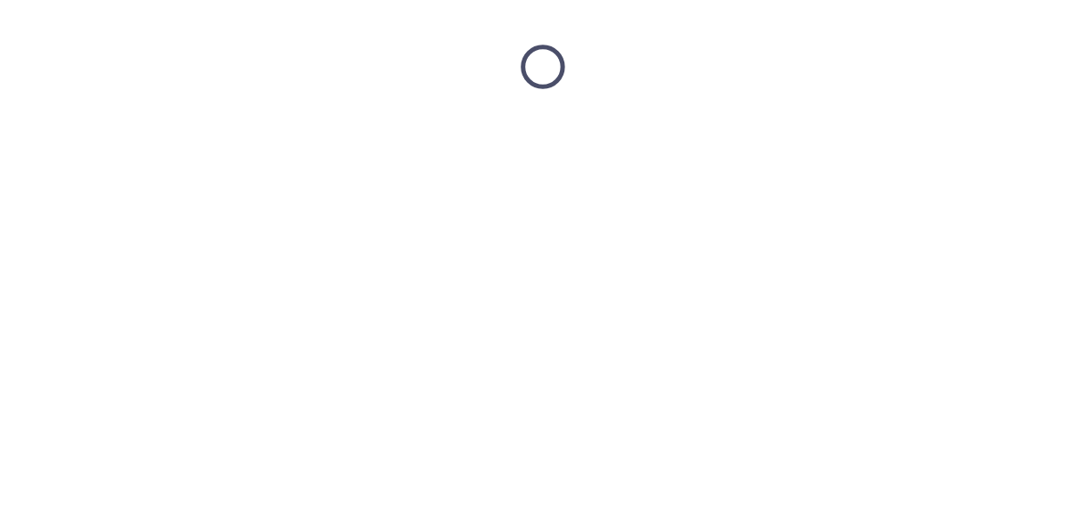
scroll to position [0, 0]
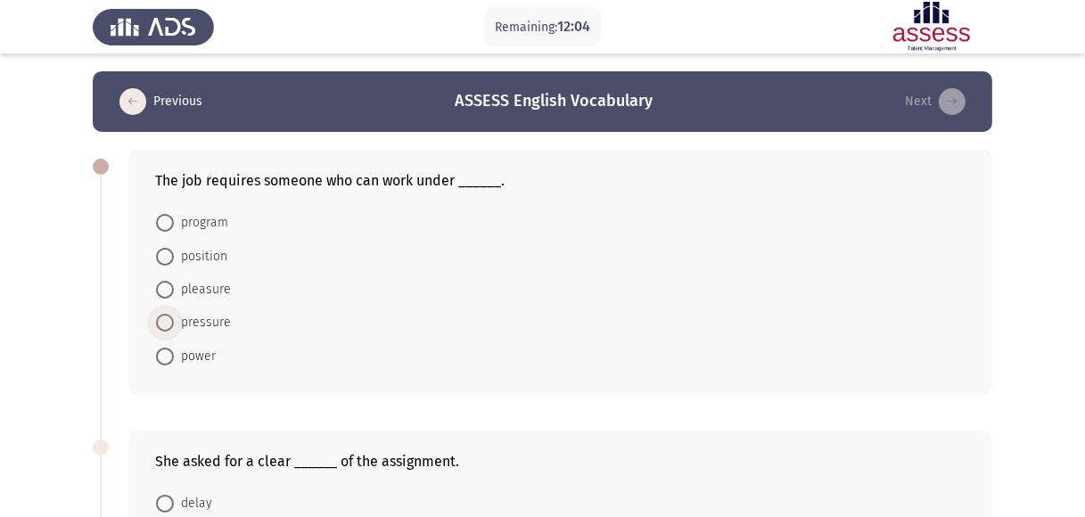
click at [200, 323] on span "pressure" at bounding box center [202, 322] width 57 height 21
click at [174, 323] on input "pressure" at bounding box center [165, 323] width 18 height 18
radio input "true"
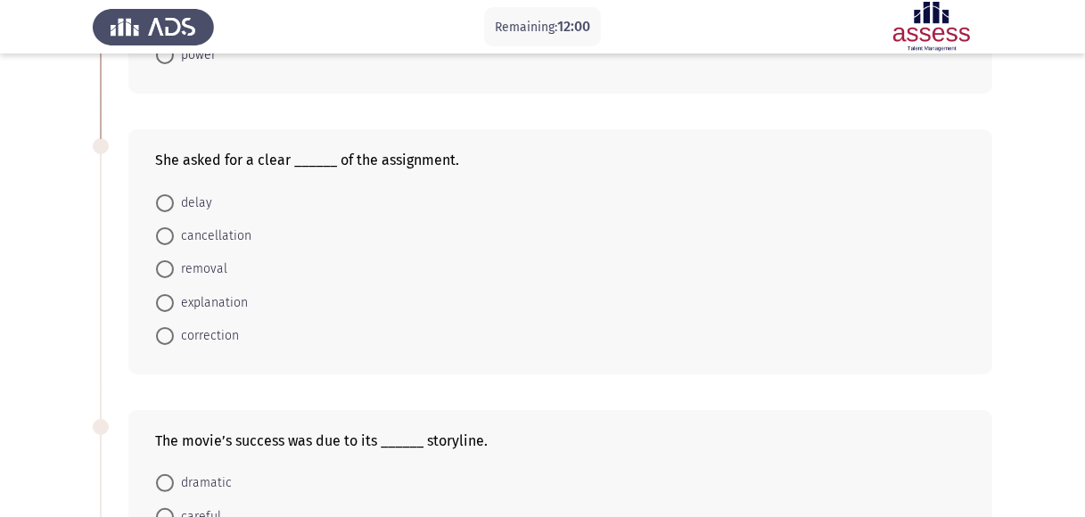
scroll to position [311, 0]
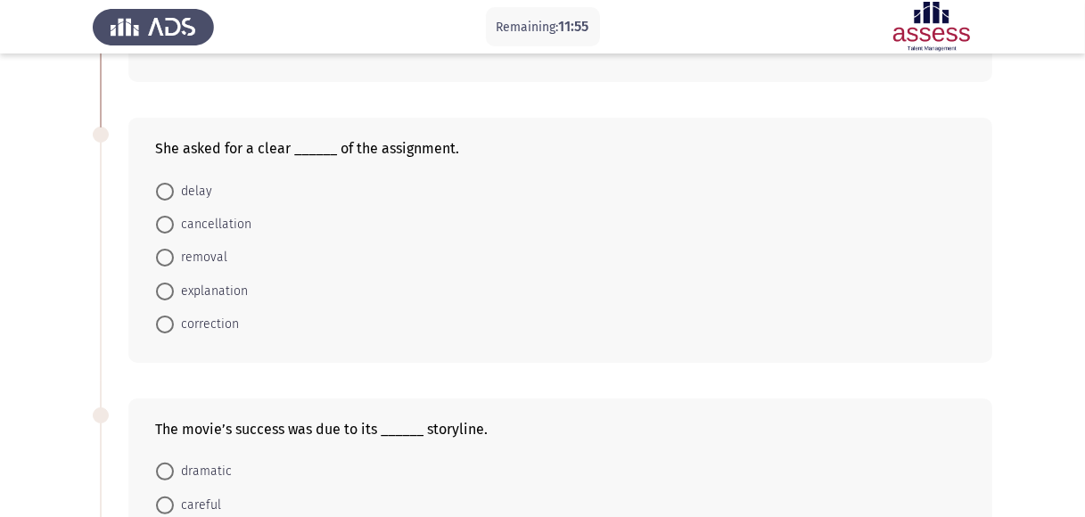
click at [207, 291] on span "explanation" at bounding box center [211, 291] width 74 height 21
click at [174, 291] on input "explanation" at bounding box center [165, 291] width 18 height 18
radio input "true"
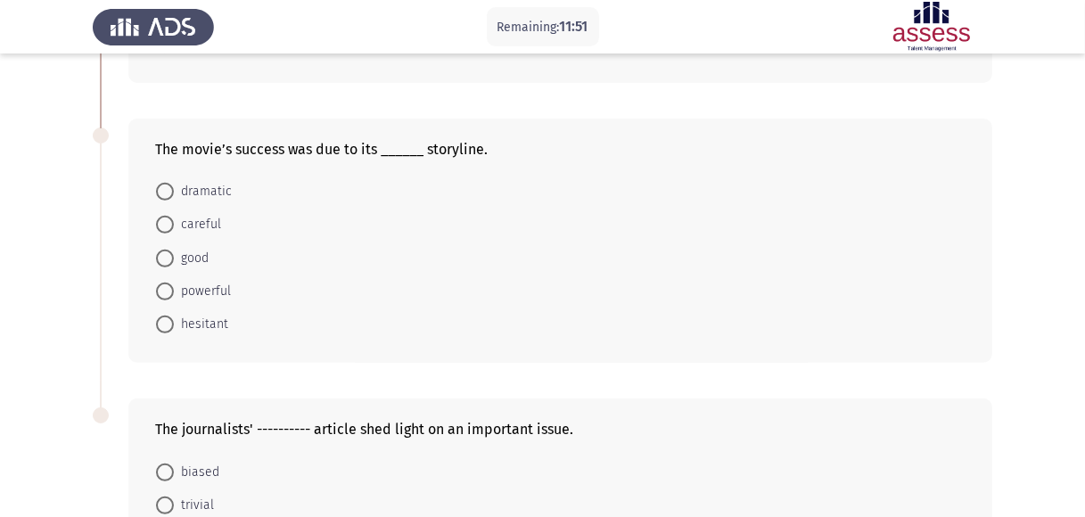
scroll to position [592, 0]
click at [198, 192] on span "dramatic" at bounding box center [203, 189] width 58 height 21
click at [174, 192] on input "dramatic" at bounding box center [165, 190] width 18 height 18
radio input "true"
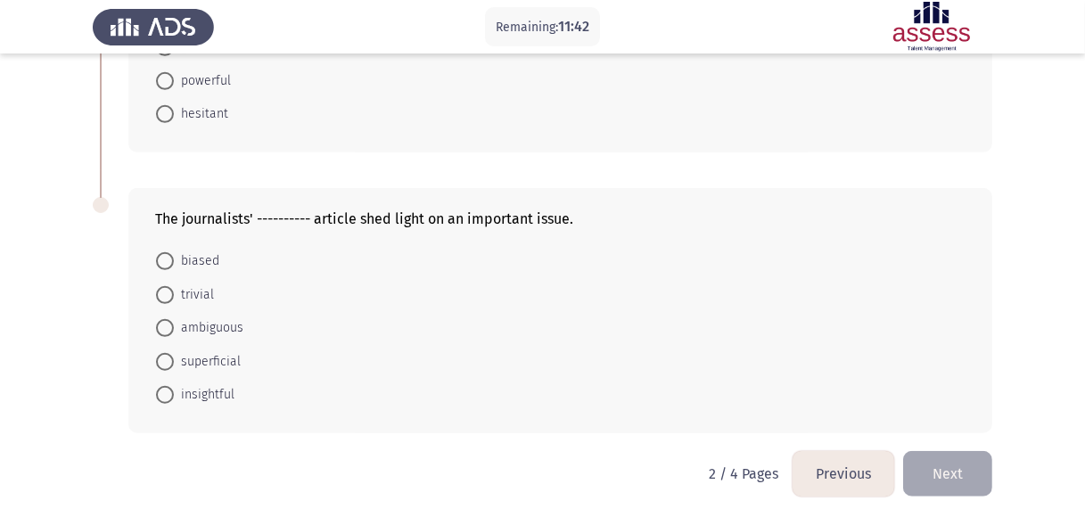
scroll to position [803, 0]
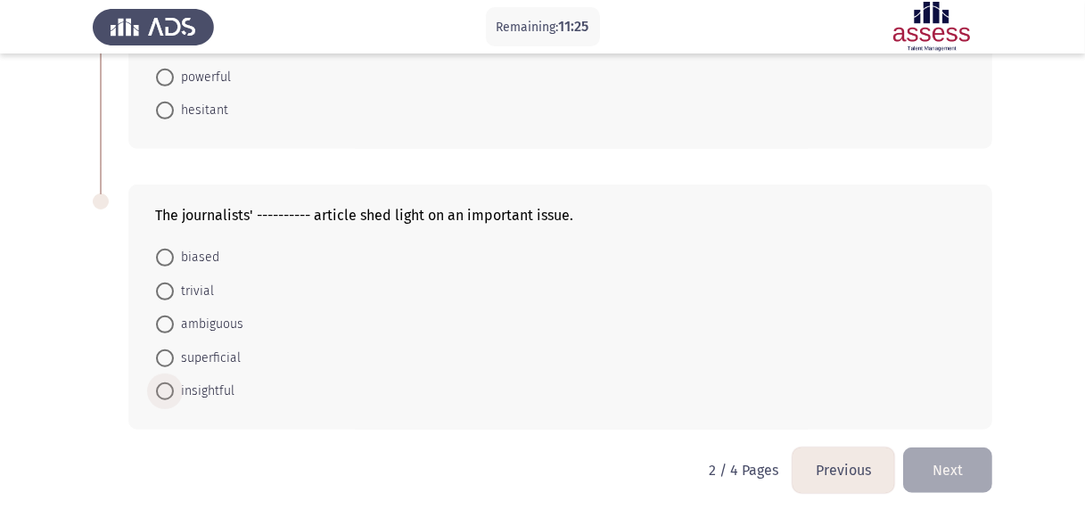
click at [214, 389] on span "insightful" at bounding box center [204, 391] width 61 height 21
click at [174, 389] on input "insightful" at bounding box center [165, 391] width 18 height 18
radio input "true"
click at [951, 464] on button "Next" at bounding box center [947, 469] width 89 height 45
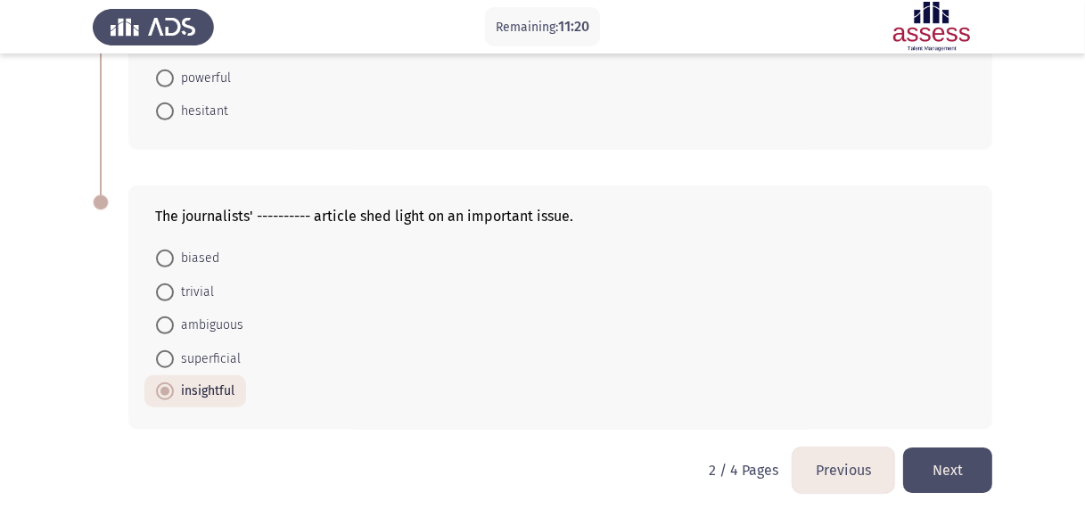
scroll to position [0, 0]
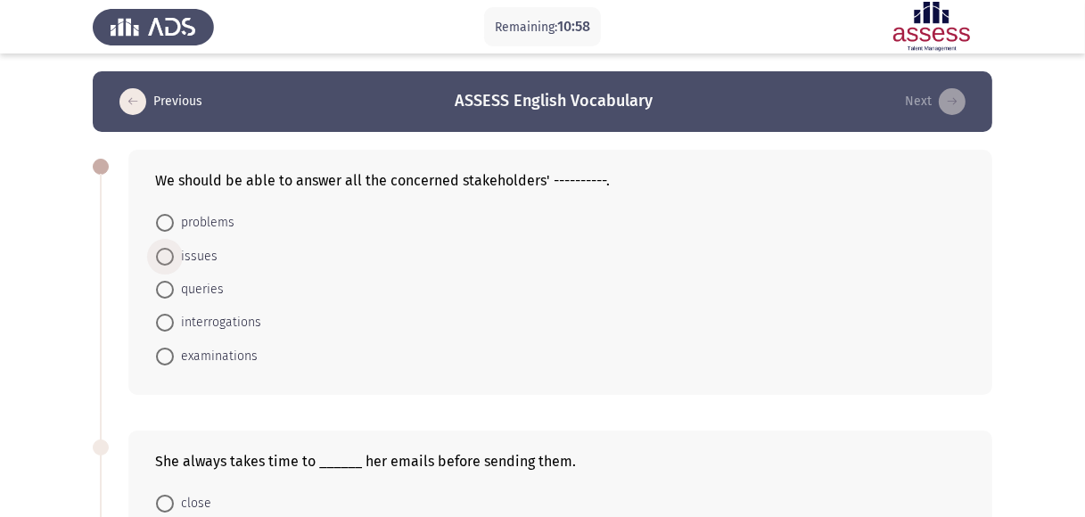
click at [197, 257] on span "issues" at bounding box center [196, 256] width 44 height 21
click at [174, 257] on input "issues" at bounding box center [165, 257] width 18 height 18
radio input "true"
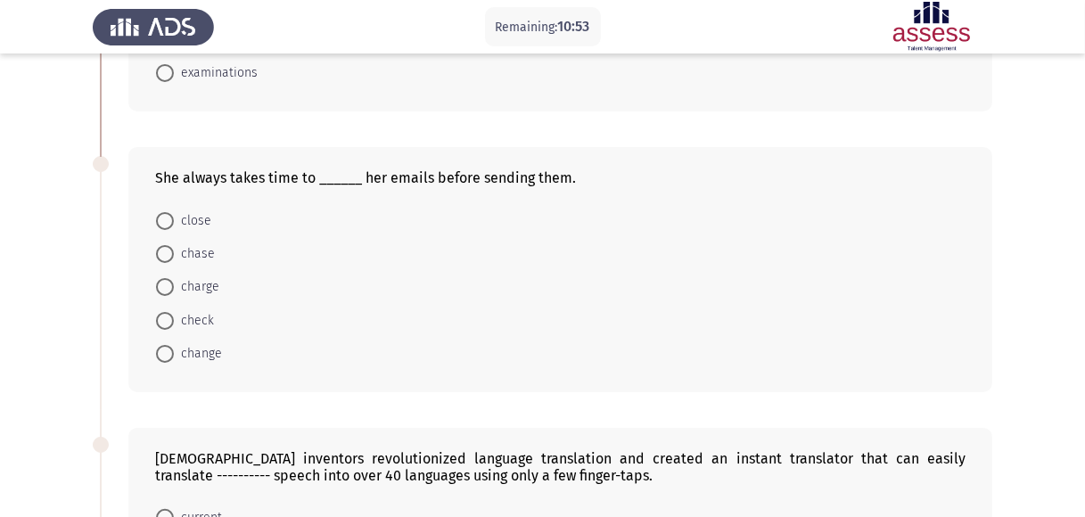
scroll to position [283, 0]
click at [199, 315] on span "check" at bounding box center [194, 318] width 40 height 21
click at [174, 315] on input "check" at bounding box center [165, 319] width 18 height 18
radio input "true"
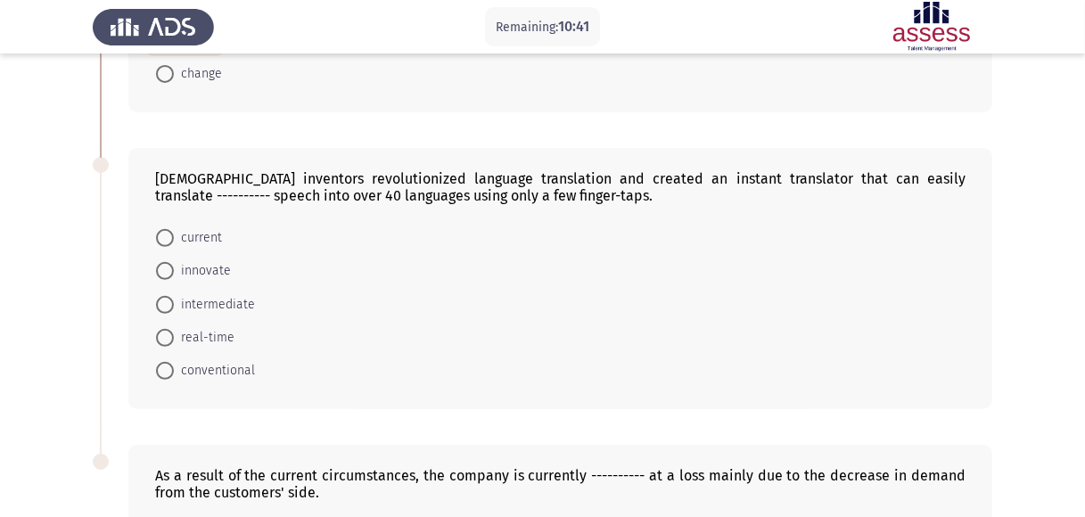
scroll to position [566, 0]
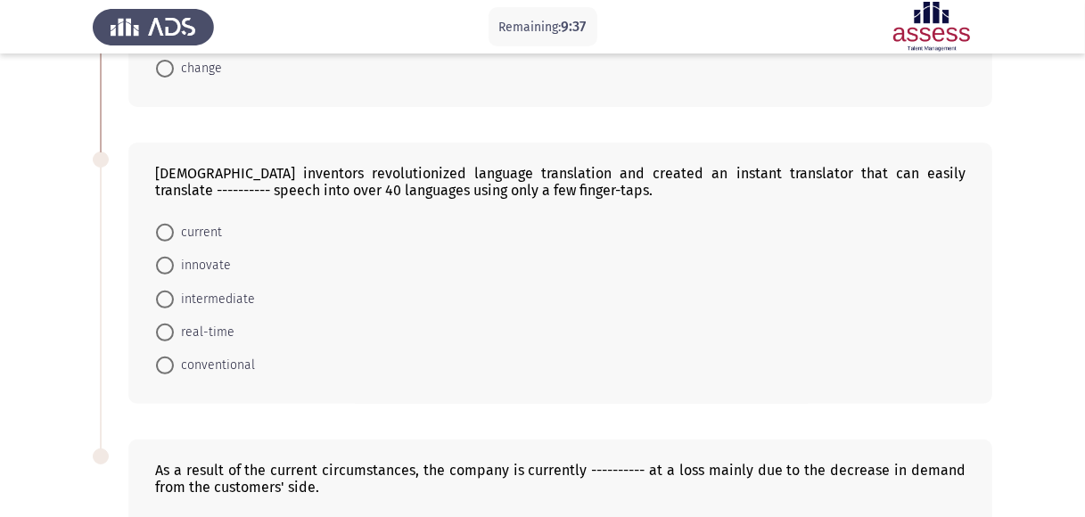
click at [192, 227] on span "current" at bounding box center [198, 232] width 48 height 21
click at [174, 227] on input "current" at bounding box center [165, 233] width 18 height 18
radio input "true"
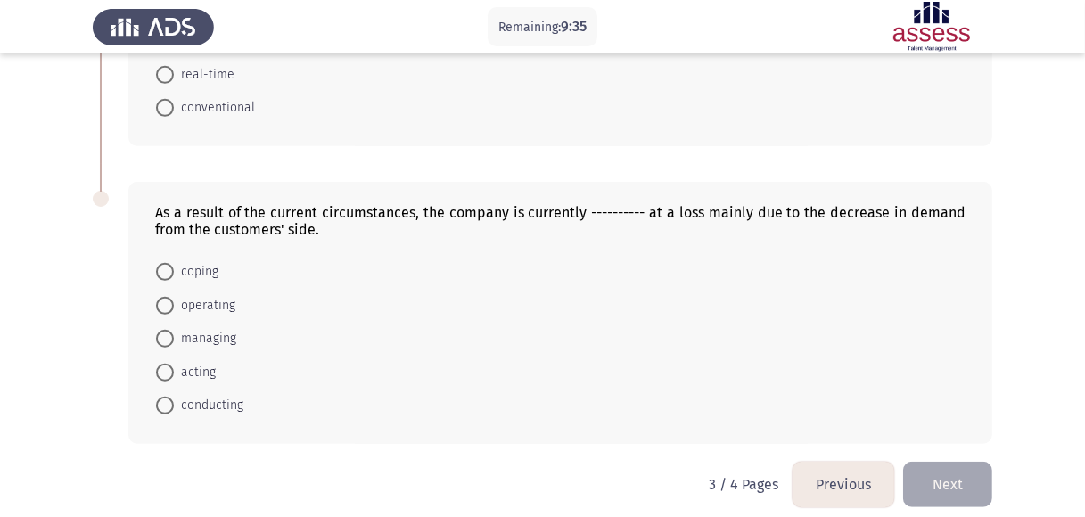
scroll to position [838, 0]
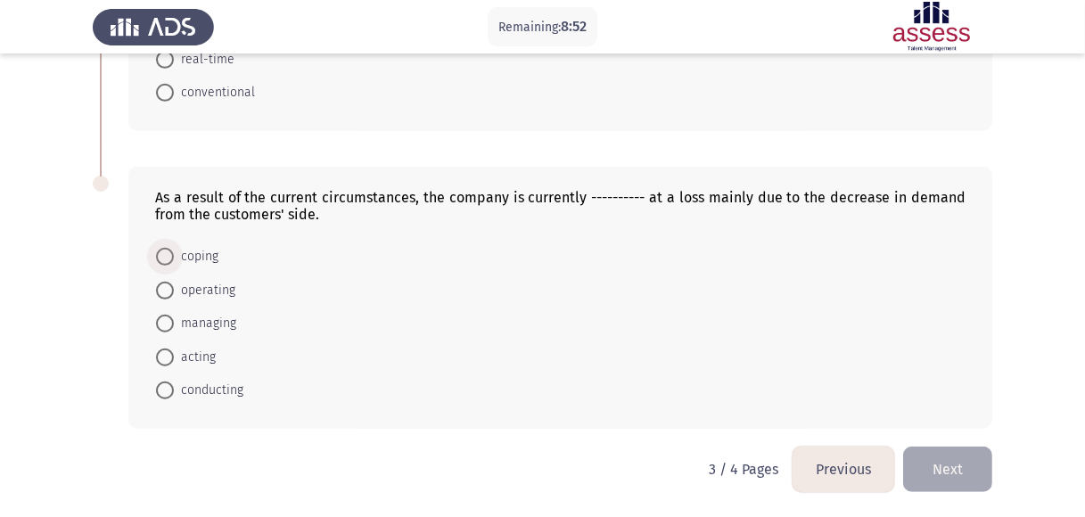
click at [202, 261] on span "coping" at bounding box center [196, 256] width 45 height 21
click at [174, 261] on input "coping" at bounding box center [165, 257] width 18 height 18
radio input "true"
click at [954, 453] on button "Next" at bounding box center [947, 468] width 89 height 45
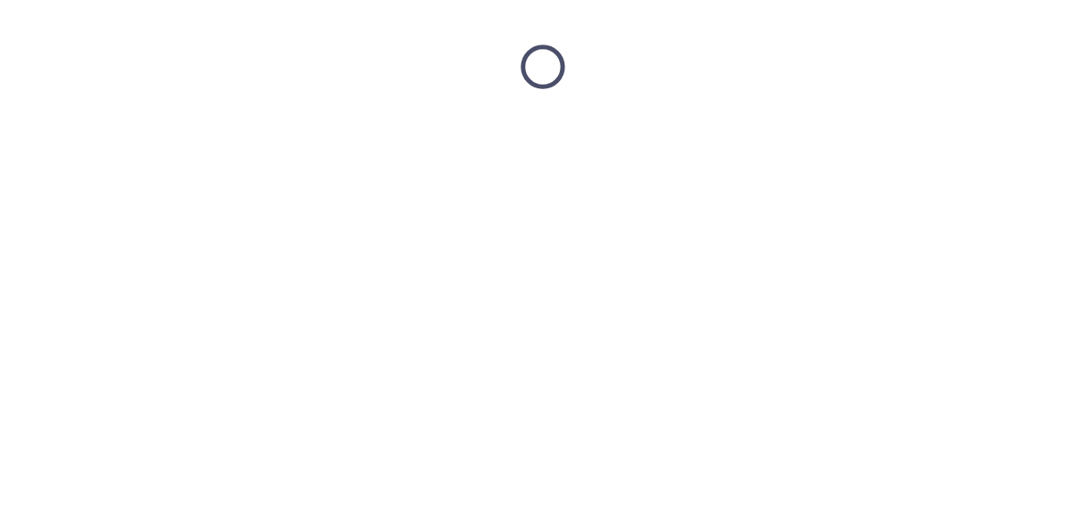
scroll to position [0, 0]
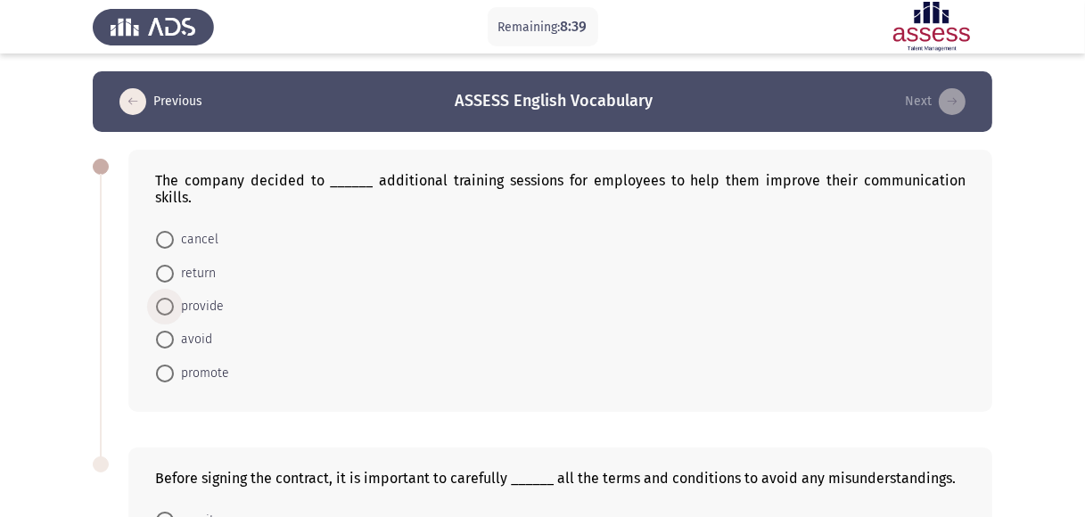
click at [199, 296] on span "provide" at bounding box center [199, 306] width 50 height 21
click at [174, 298] on input "provide" at bounding box center [165, 307] width 18 height 18
radio input "true"
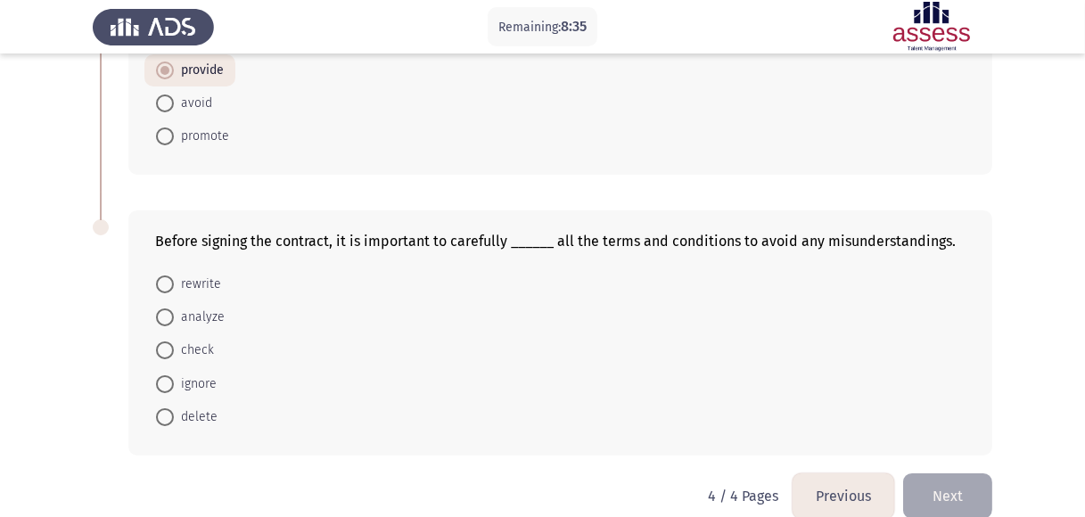
scroll to position [245, 0]
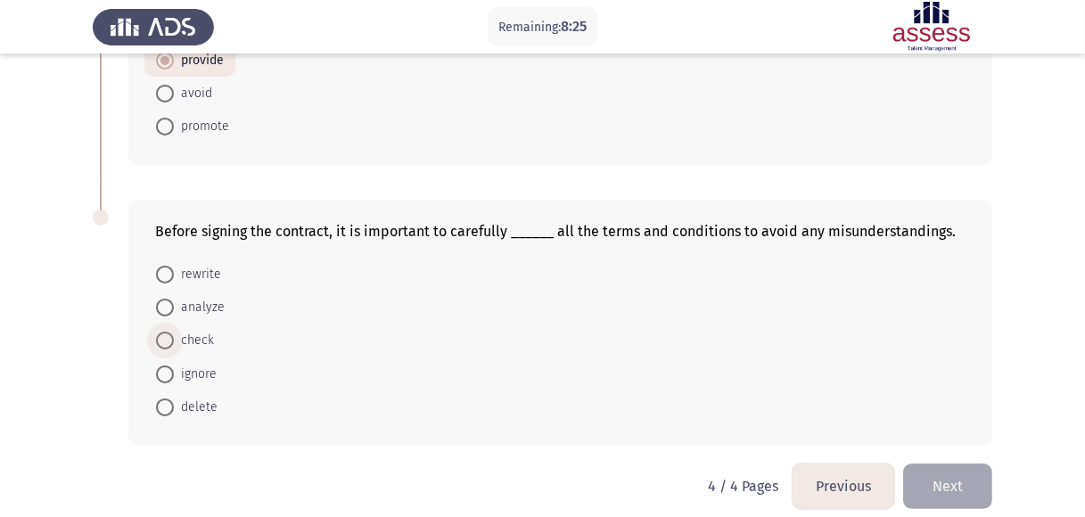
click at [186, 330] on span "check" at bounding box center [194, 340] width 40 height 21
click at [174, 332] on input "check" at bounding box center [165, 341] width 18 height 18
radio input "true"
click at [951, 475] on button "Next" at bounding box center [947, 485] width 89 height 45
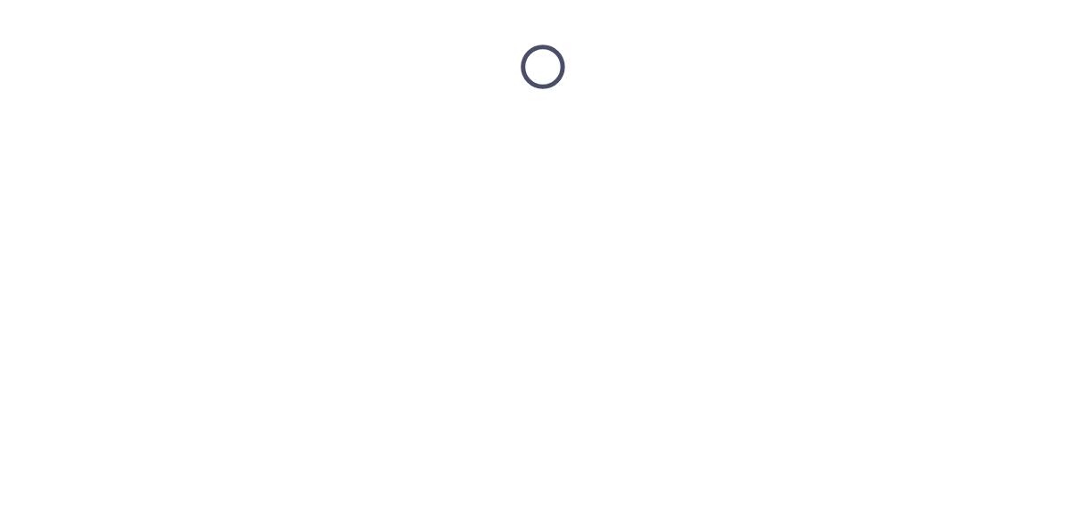
scroll to position [0, 0]
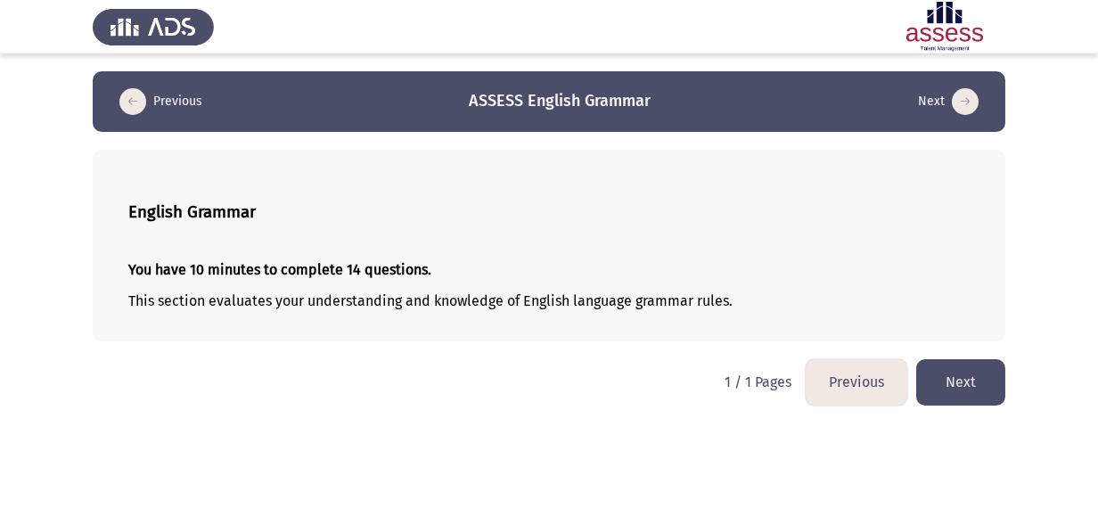
click at [946, 385] on button "Next" at bounding box center [960, 381] width 89 height 45
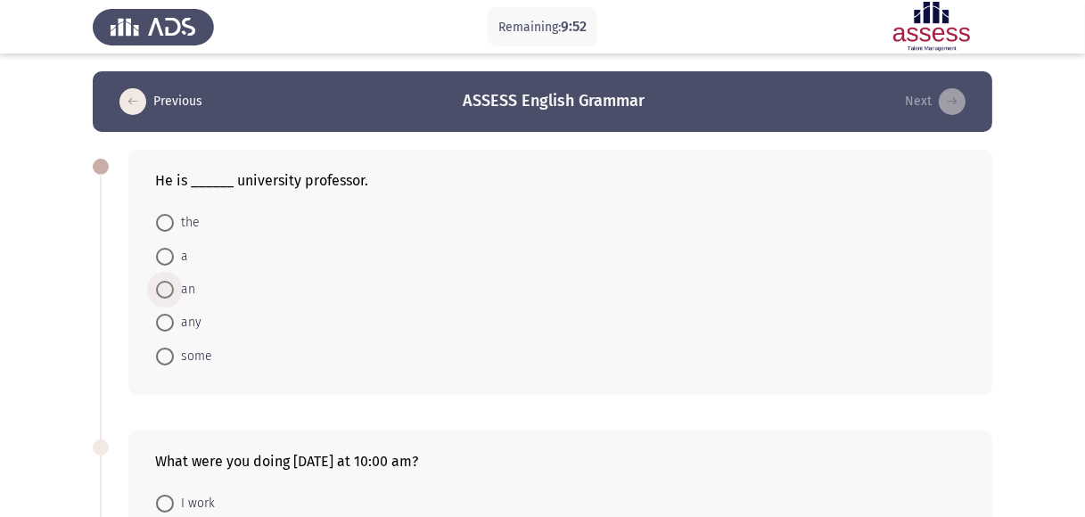
click at [176, 288] on span "an" at bounding box center [184, 289] width 21 height 21
click at [174, 288] on input "an" at bounding box center [165, 290] width 18 height 18
radio input "true"
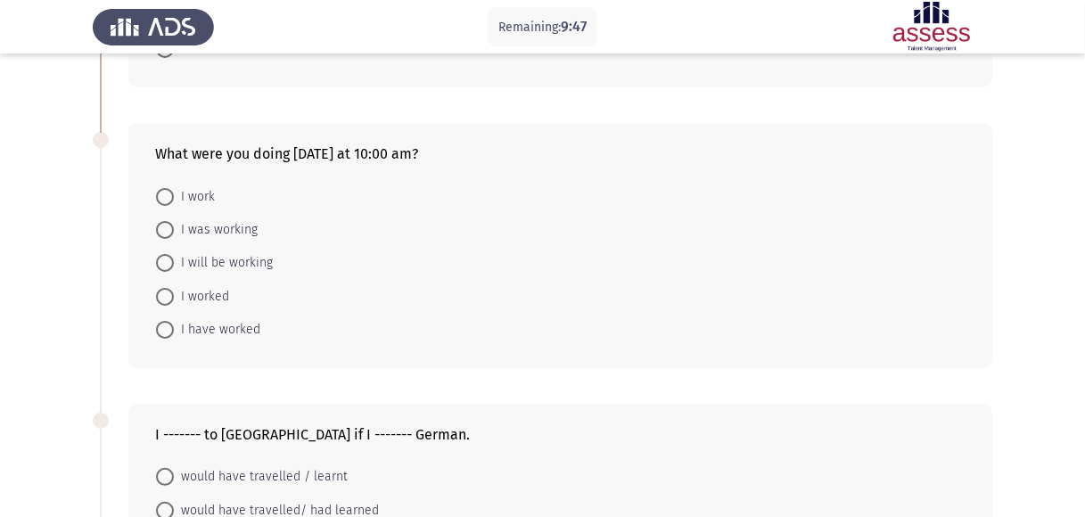
scroll to position [311, 0]
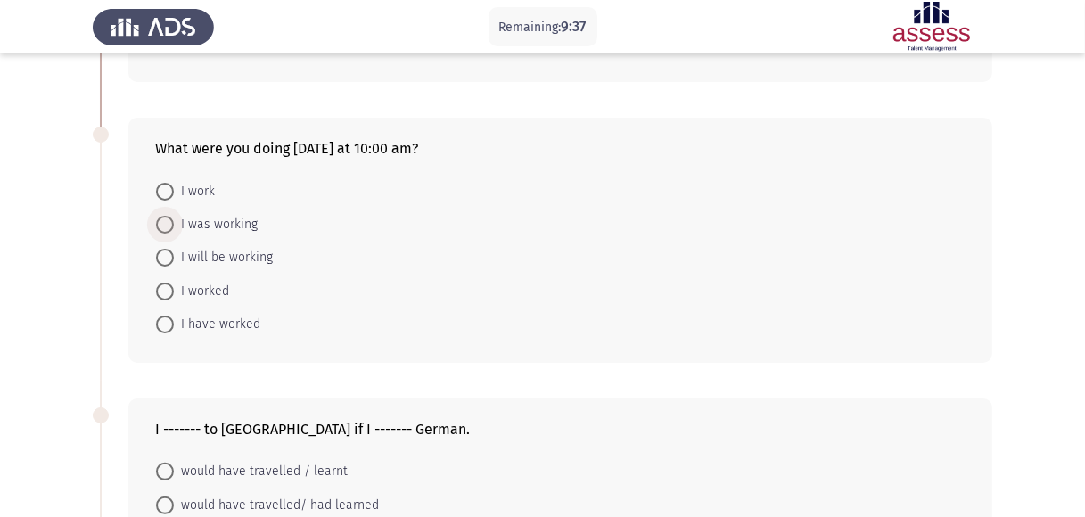
click at [216, 224] on span "I was working" at bounding box center [216, 224] width 84 height 21
click at [174, 224] on input "I was working" at bounding box center [165, 225] width 18 height 18
radio input "true"
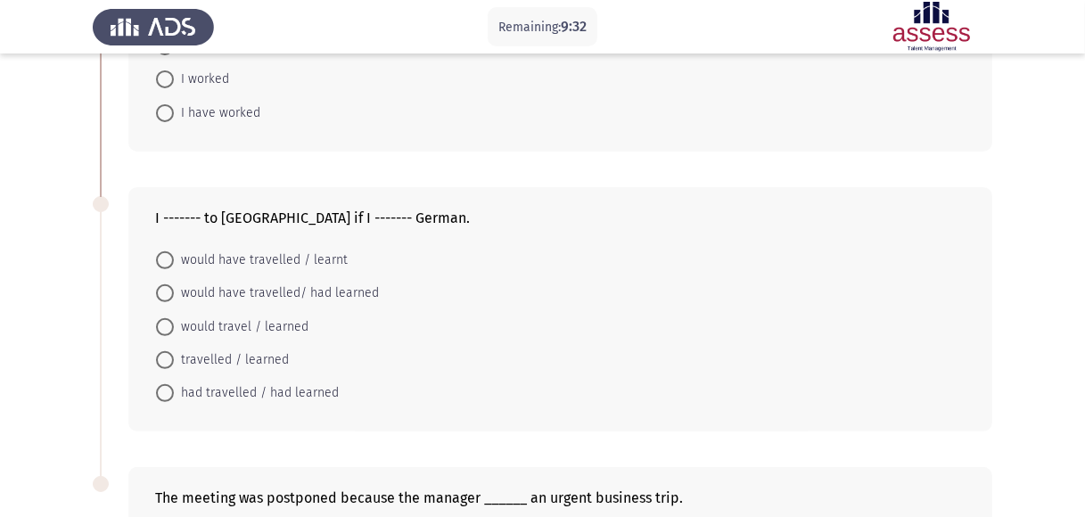
scroll to position [533, 0]
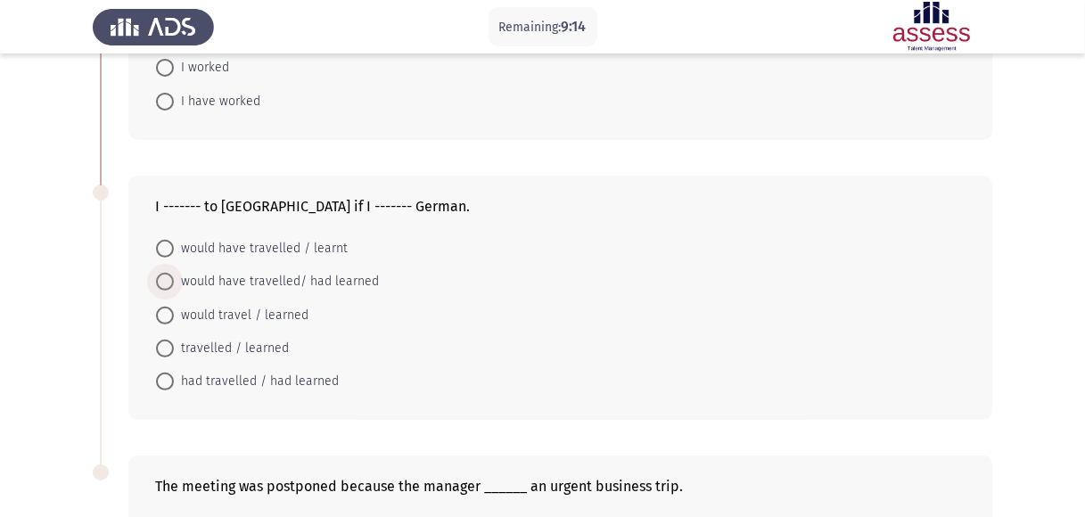
click at [332, 285] on span "would have travelled/ had learned" at bounding box center [276, 281] width 205 height 21
click at [174, 285] on input "would have travelled/ had learned" at bounding box center [165, 282] width 18 height 18
radio input "true"
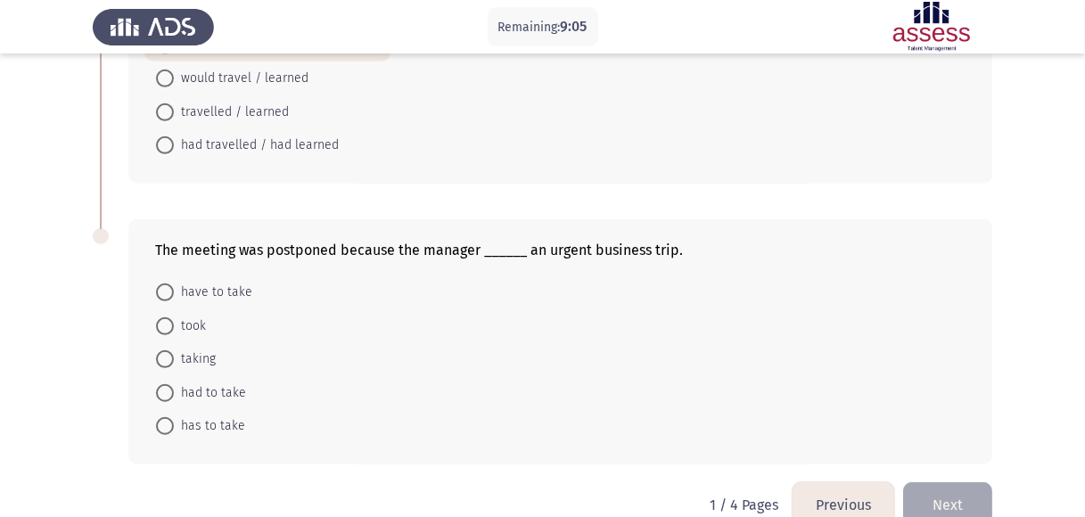
scroll to position [774, 0]
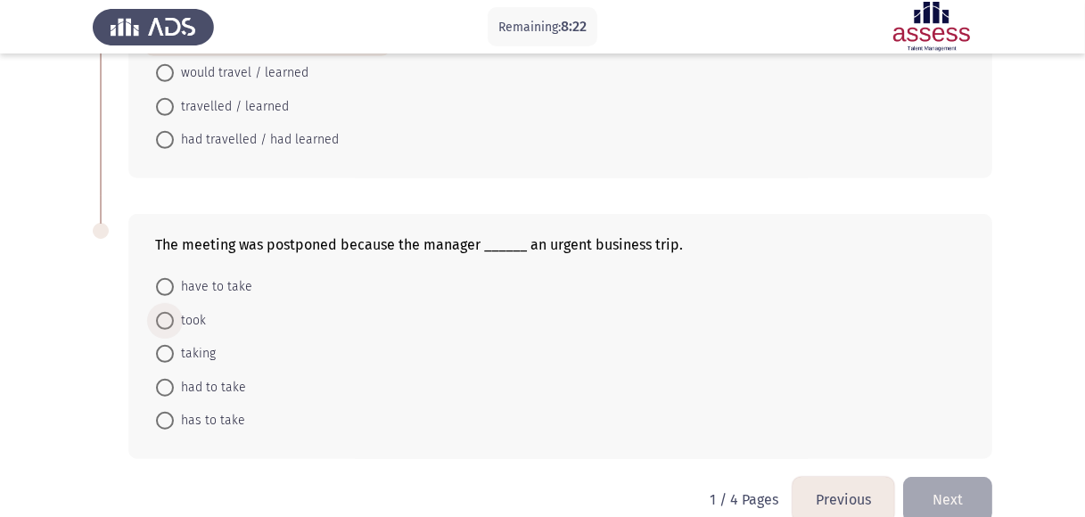
click at [190, 320] on span "took" at bounding box center [190, 320] width 32 height 21
click at [174, 320] on input "took" at bounding box center [165, 321] width 18 height 18
radio input "true"
click at [954, 486] on button "Next" at bounding box center [947, 498] width 89 height 45
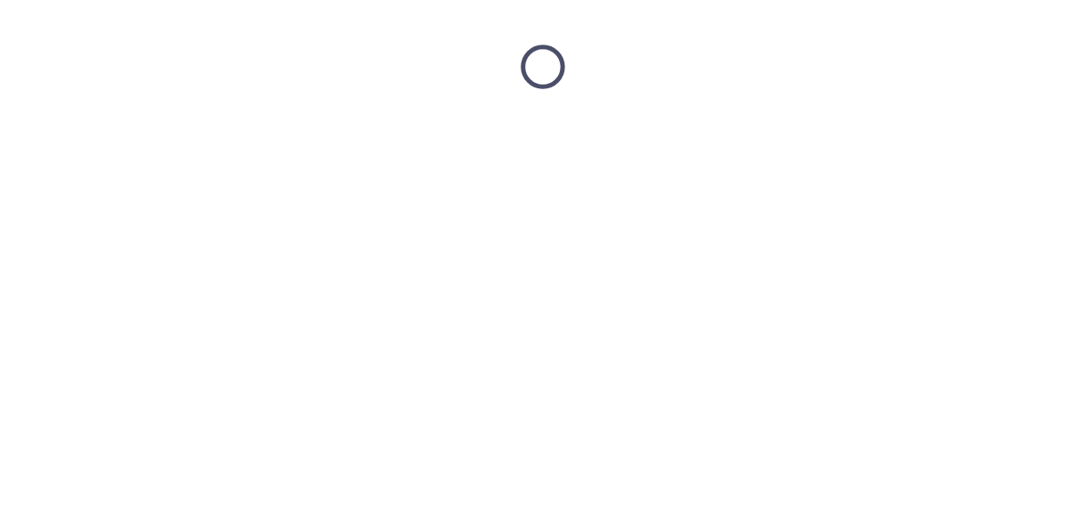
scroll to position [0, 0]
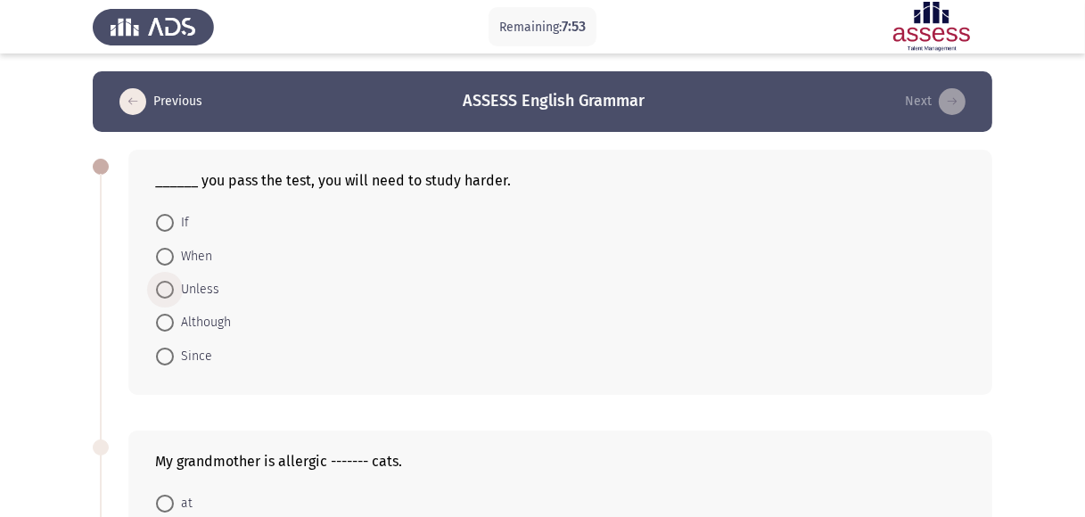
click at [199, 292] on span "Unless" at bounding box center [196, 289] width 45 height 21
click at [174, 292] on input "Unless" at bounding box center [165, 290] width 18 height 18
radio input "true"
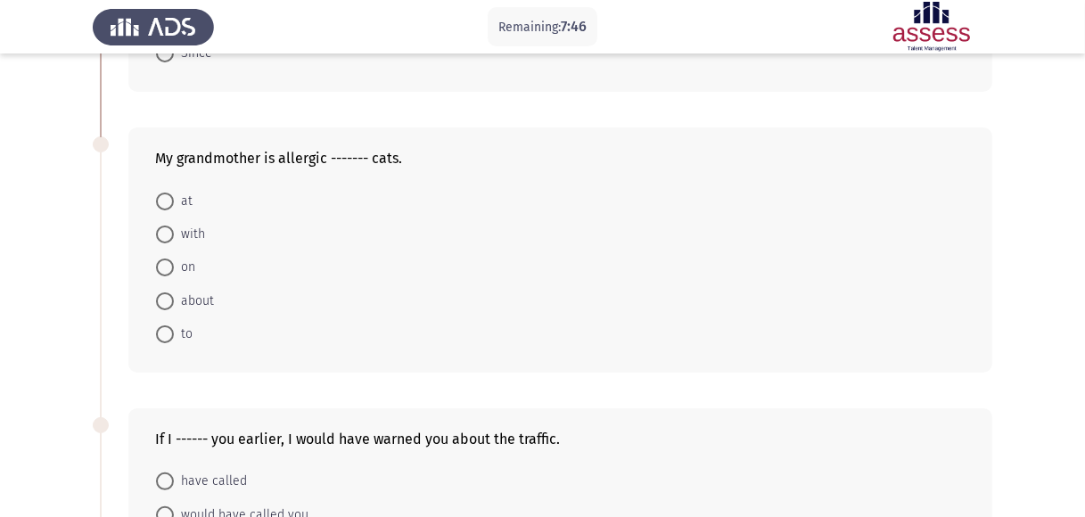
scroll to position [309, 0]
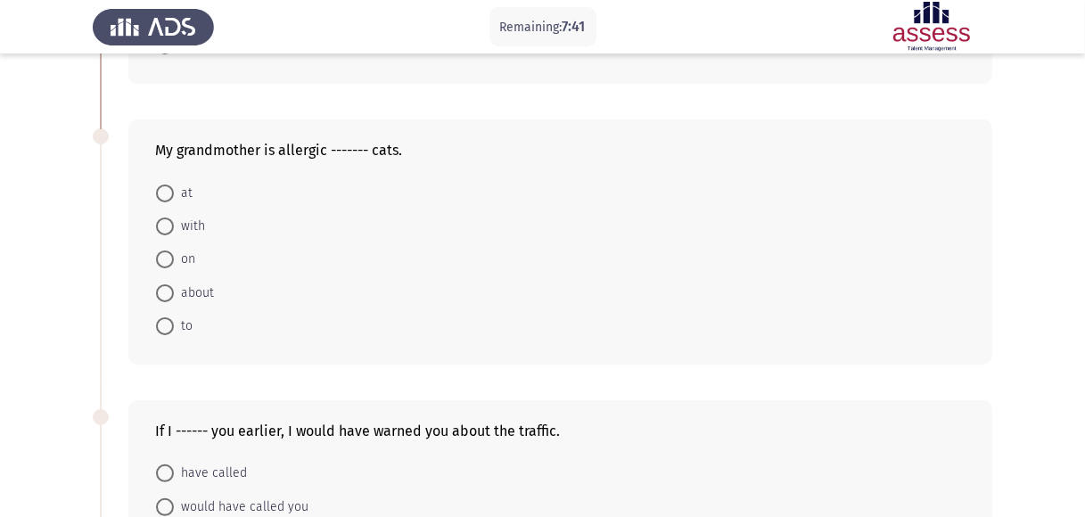
click at [185, 222] on span "with" at bounding box center [189, 226] width 31 height 21
click at [174, 222] on input "with" at bounding box center [165, 226] width 18 height 18
radio input "true"
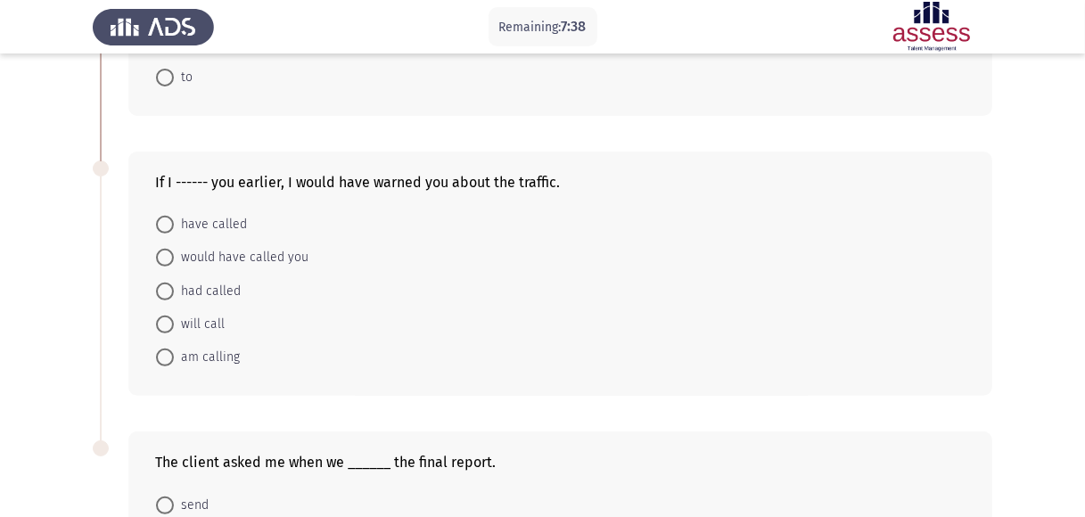
scroll to position [561, 0]
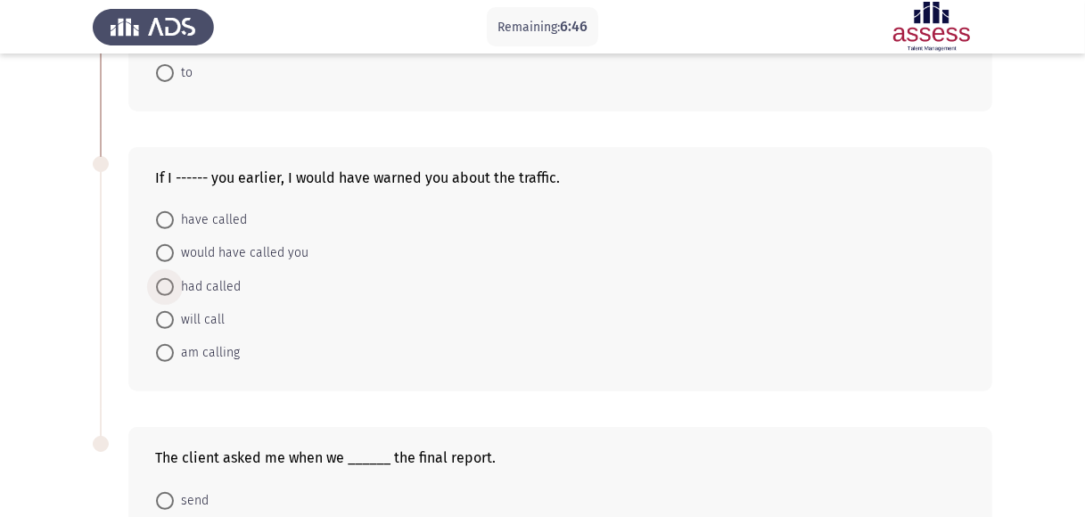
click at [215, 282] on span "had called" at bounding box center [207, 286] width 67 height 21
click at [174, 282] on input "had called" at bounding box center [165, 287] width 18 height 18
radio input "true"
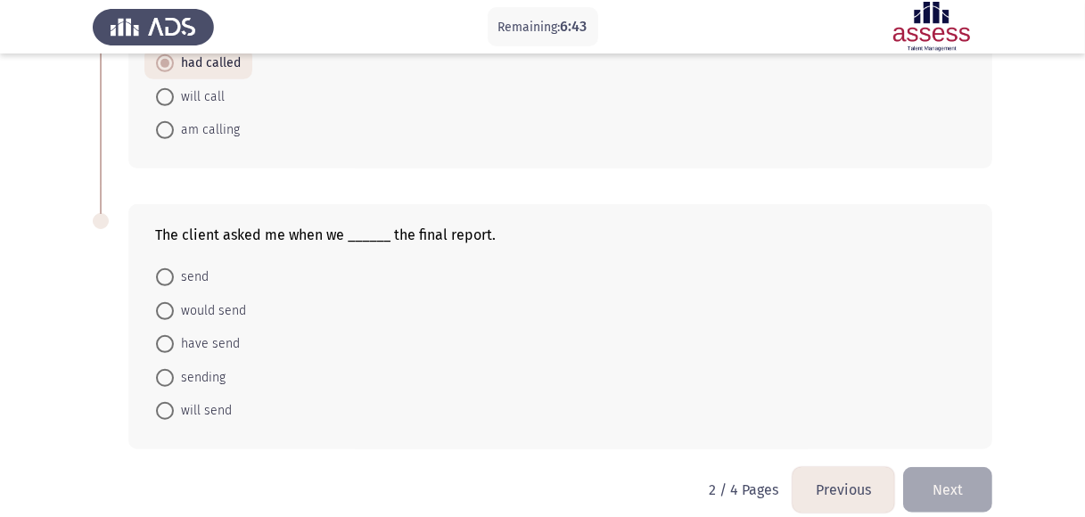
drag, startPoint x: 1097, startPoint y: 252, endPoint x: 1097, endPoint y: 352, distance: 99.8
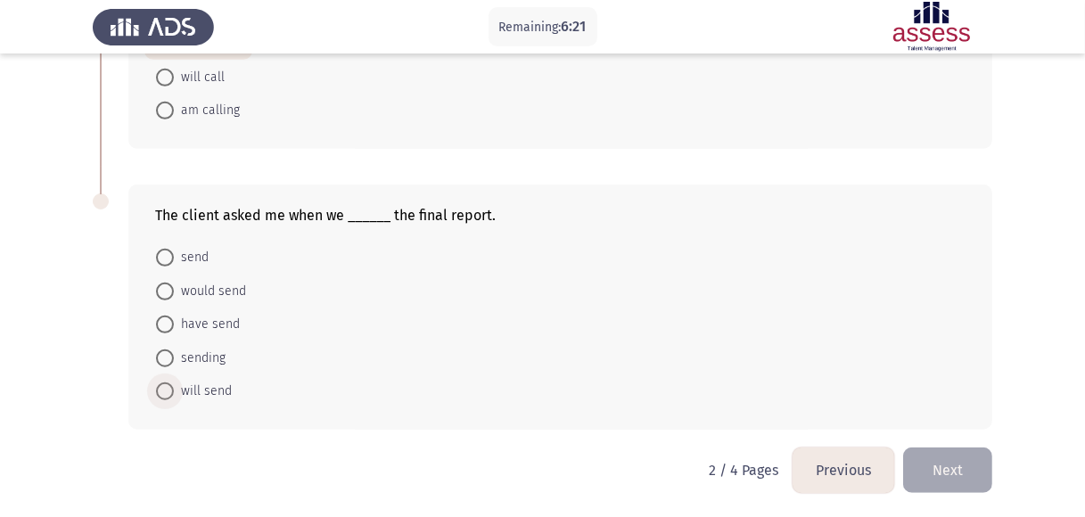
click at [209, 392] on span "will send" at bounding box center [203, 391] width 58 height 21
click at [174, 392] on input "will send" at bounding box center [165, 391] width 18 height 18
radio input "true"
click at [934, 476] on button "Next" at bounding box center [947, 469] width 89 height 45
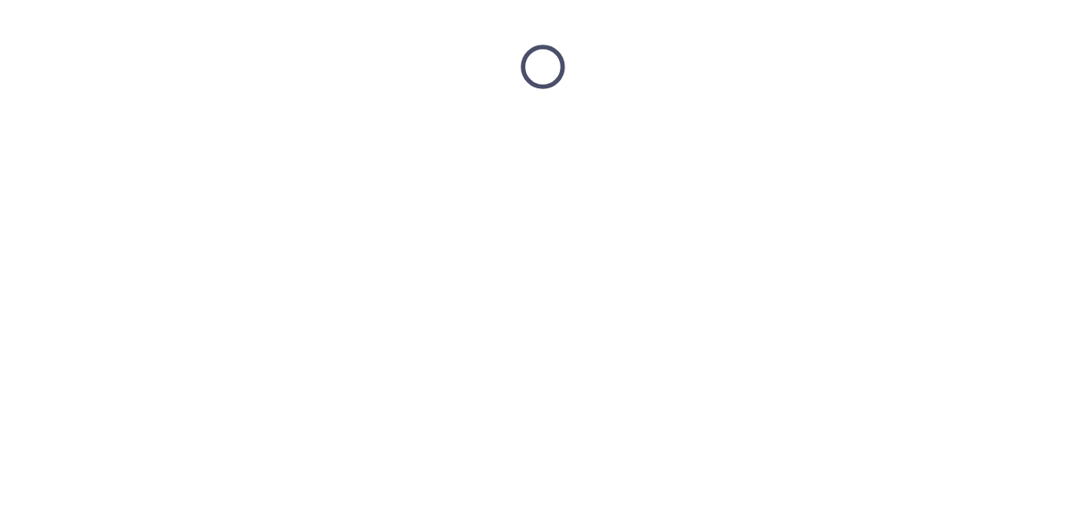
scroll to position [0, 0]
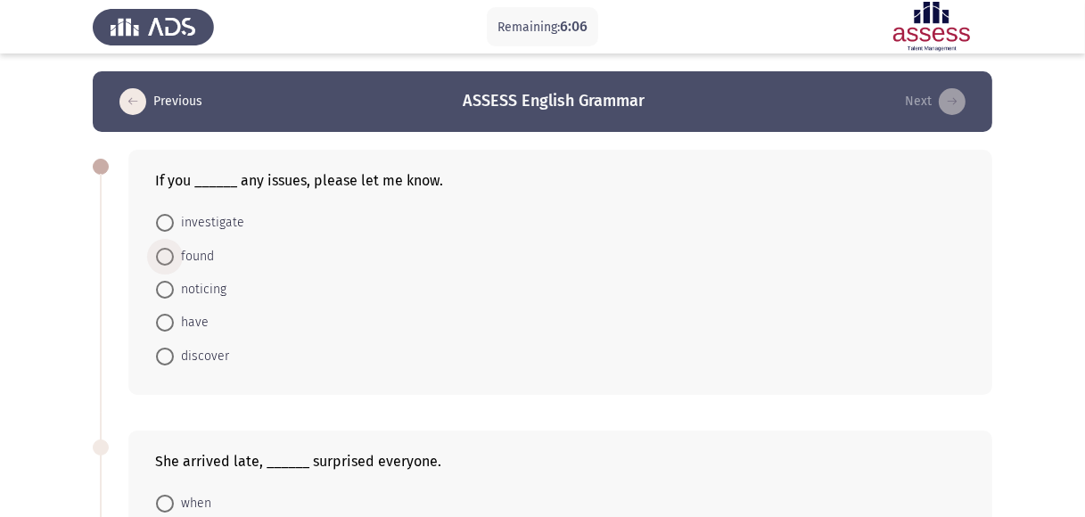
click at [199, 260] on span "found" at bounding box center [194, 256] width 40 height 21
click at [174, 260] on input "found" at bounding box center [165, 257] width 18 height 18
radio input "true"
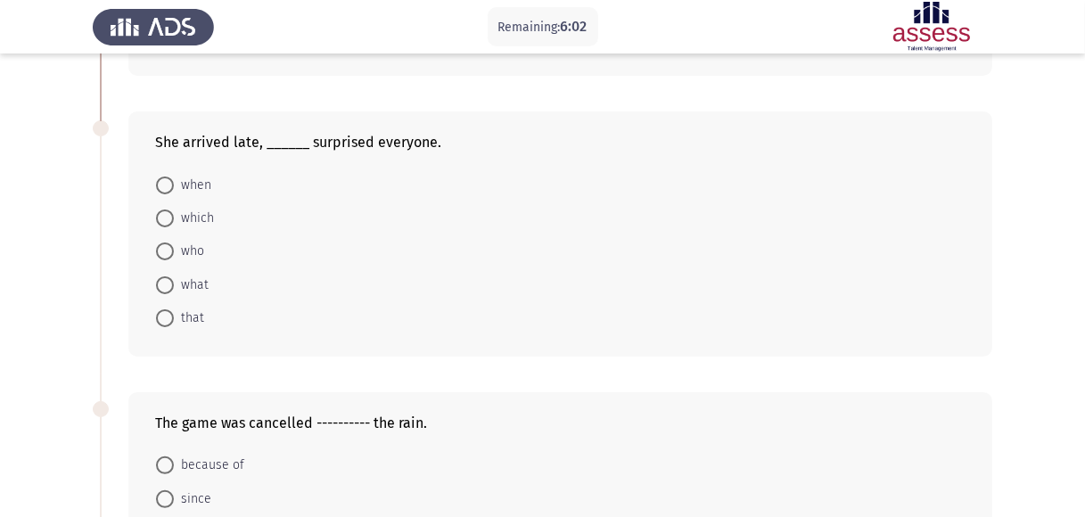
scroll to position [319, 0]
click at [168, 315] on span at bounding box center [165, 316] width 18 height 18
click at [168, 315] on input "that" at bounding box center [165, 316] width 18 height 18
radio input "true"
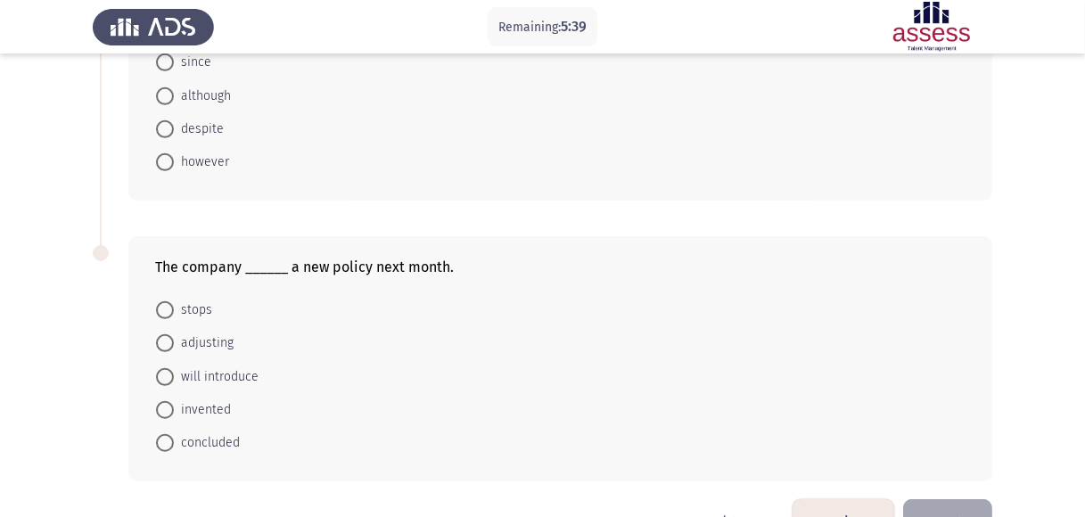
scroll to position [754, 0]
click at [192, 376] on span "will introduce" at bounding box center [216, 374] width 85 height 21
click at [174, 376] on input "will introduce" at bounding box center [165, 375] width 18 height 18
radio input "true"
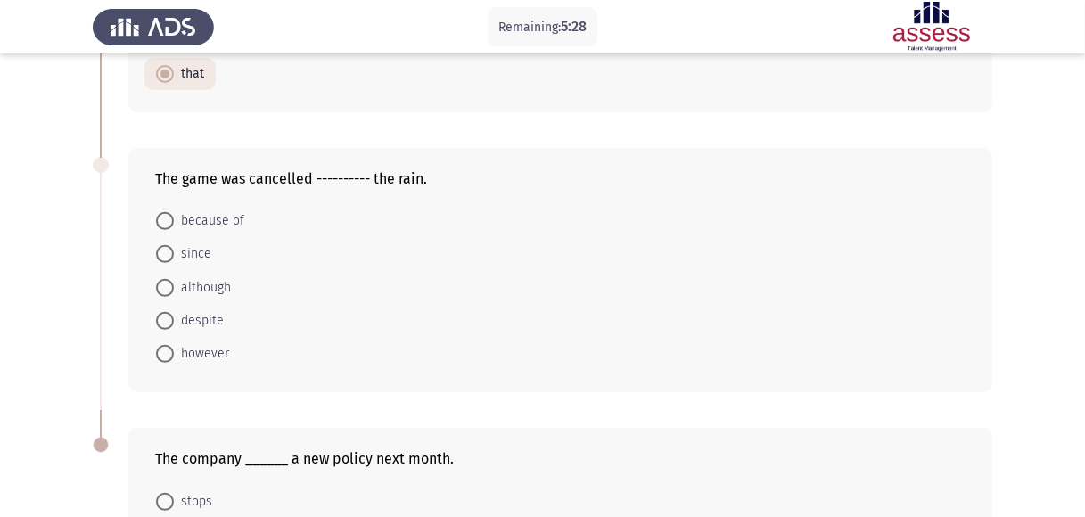
scroll to position [560, 0]
click at [207, 221] on span "because of" at bounding box center [209, 221] width 70 height 21
click at [174, 221] on input "because of" at bounding box center [165, 222] width 18 height 18
radio input "true"
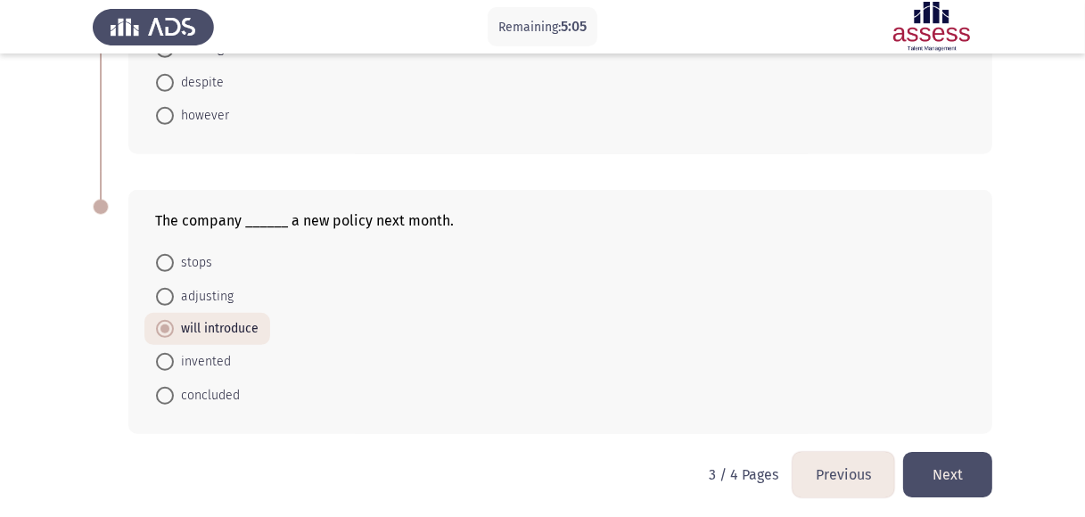
scroll to position [802, 0]
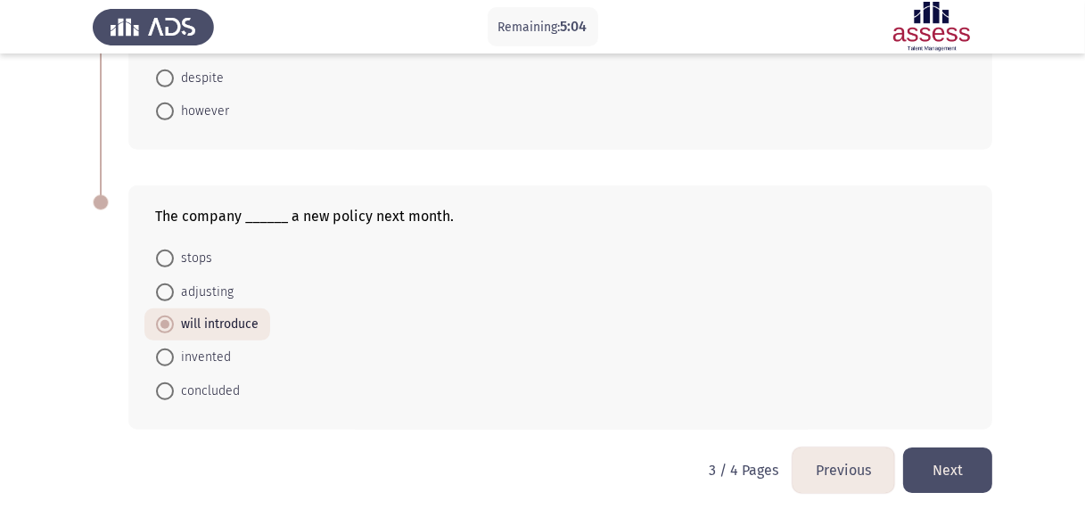
click at [948, 467] on button "Next" at bounding box center [947, 469] width 89 height 45
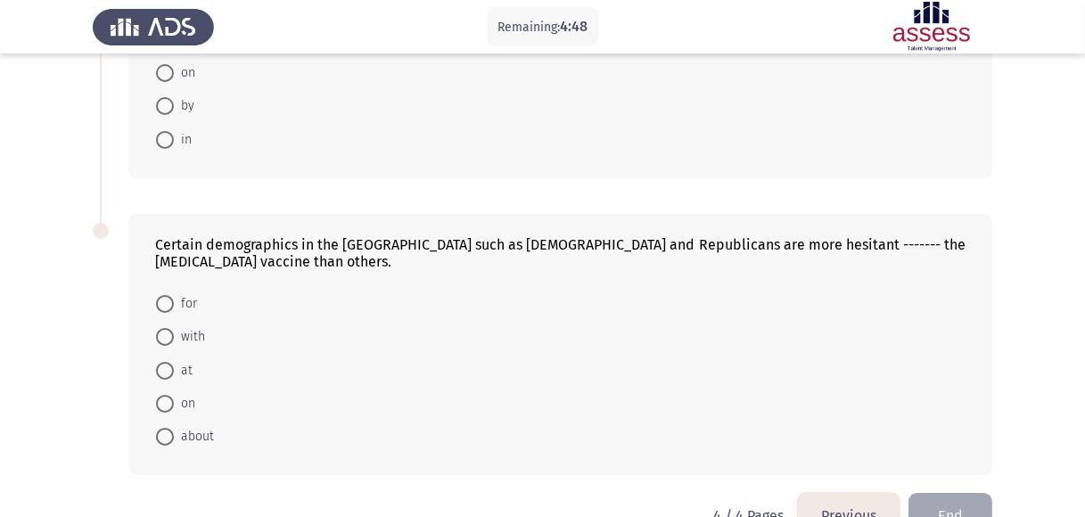
scroll to position [218, 0]
click at [192, 435] on span "about" at bounding box center [194, 434] width 40 height 21
click at [174, 435] on input "about" at bounding box center [165, 435] width 18 height 18
radio input "true"
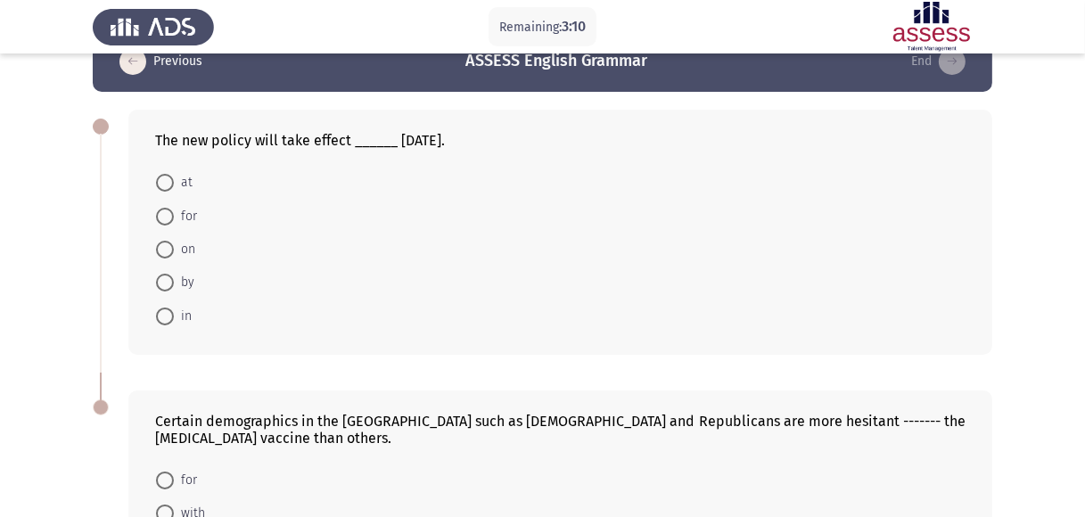
scroll to position [0, 0]
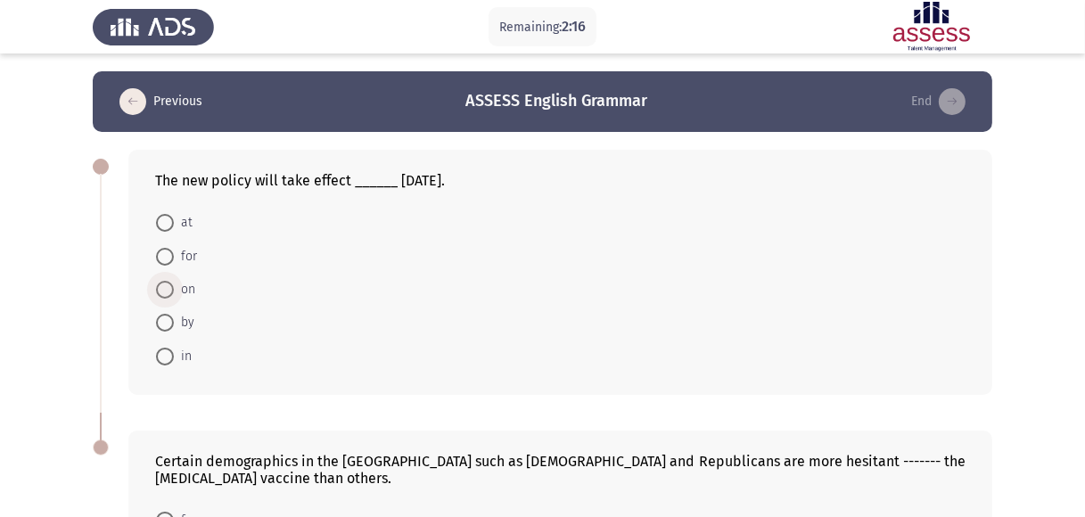
click at [172, 291] on span at bounding box center [165, 290] width 18 height 18
click at [172, 291] on input "on" at bounding box center [165, 290] width 18 height 18
radio input "true"
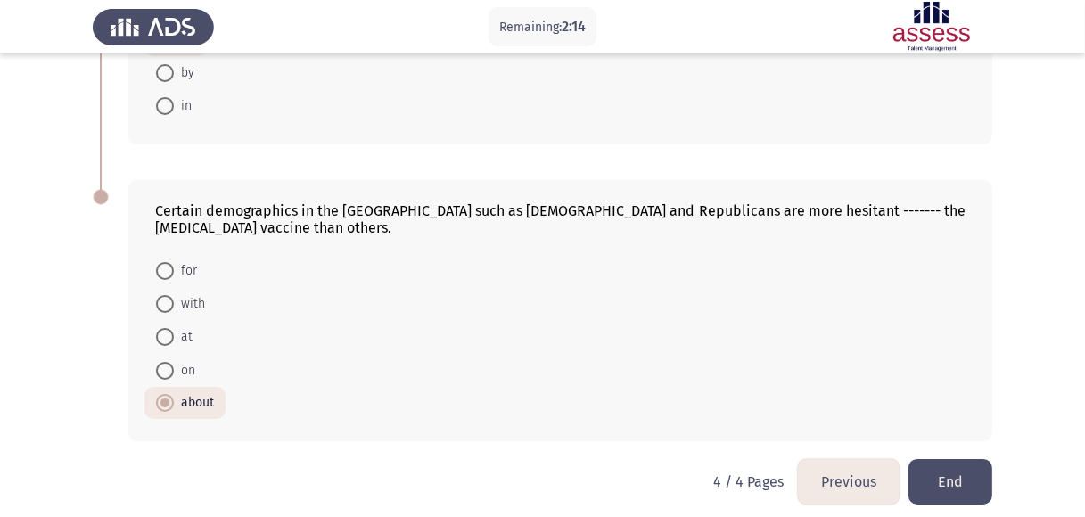
scroll to position [261, 0]
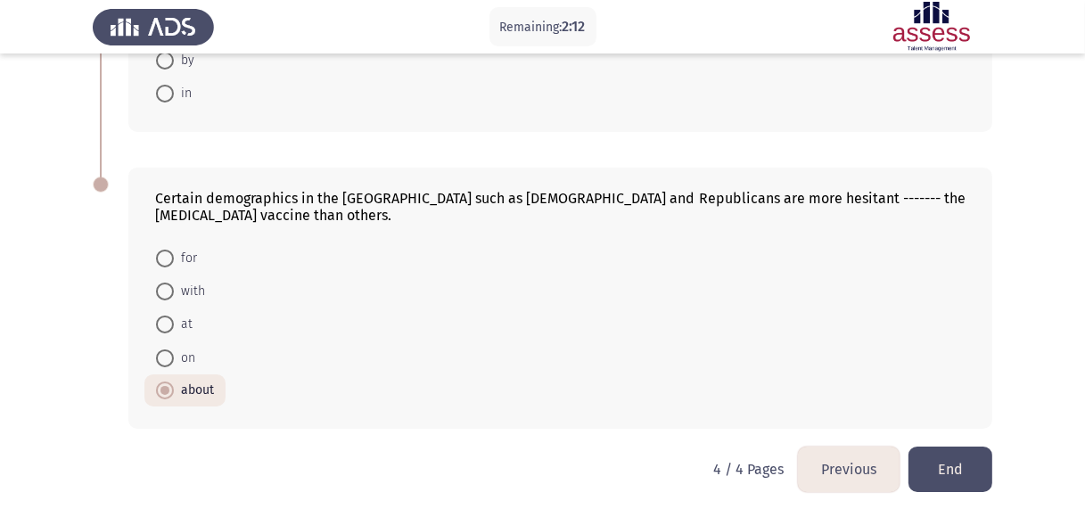
click at [953, 462] on button "End" at bounding box center [950, 468] width 84 height 45
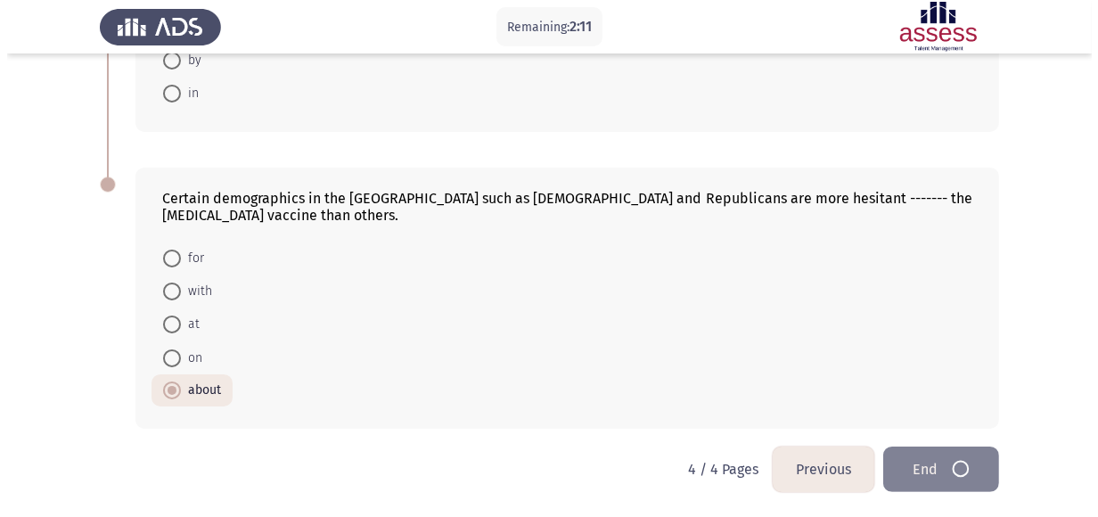
scroll to position [0, 0]
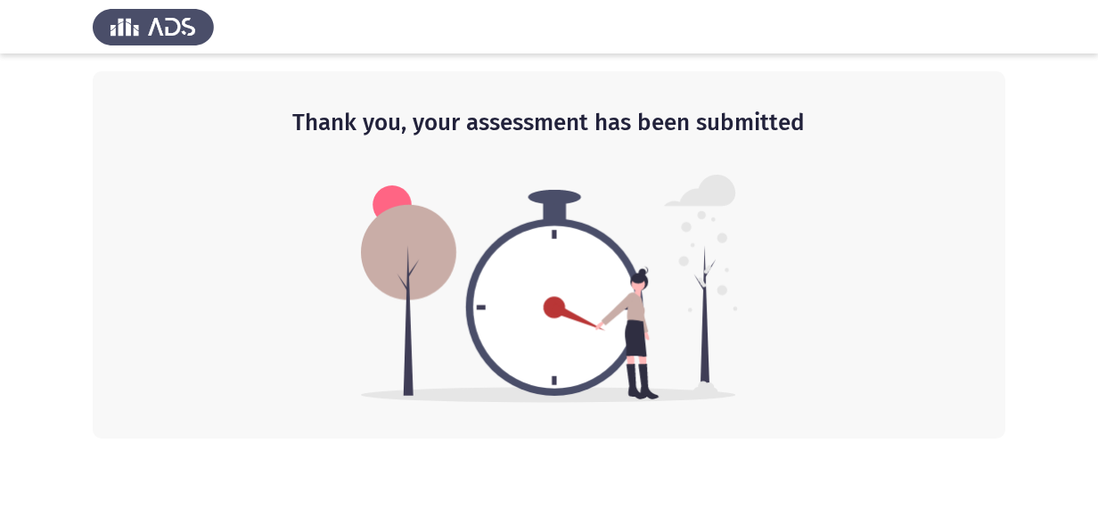
click at [274, 228] on div "Thank you, your assessment has been submitted" at bounding box center [549, 254] width 913 height 367
click at [349, 266] on div "Thank you, your assessment has been submitted" at bounding box center [549, 254] width 913 height 367
